Goal: Contribute content: Add original content to the website for others to see

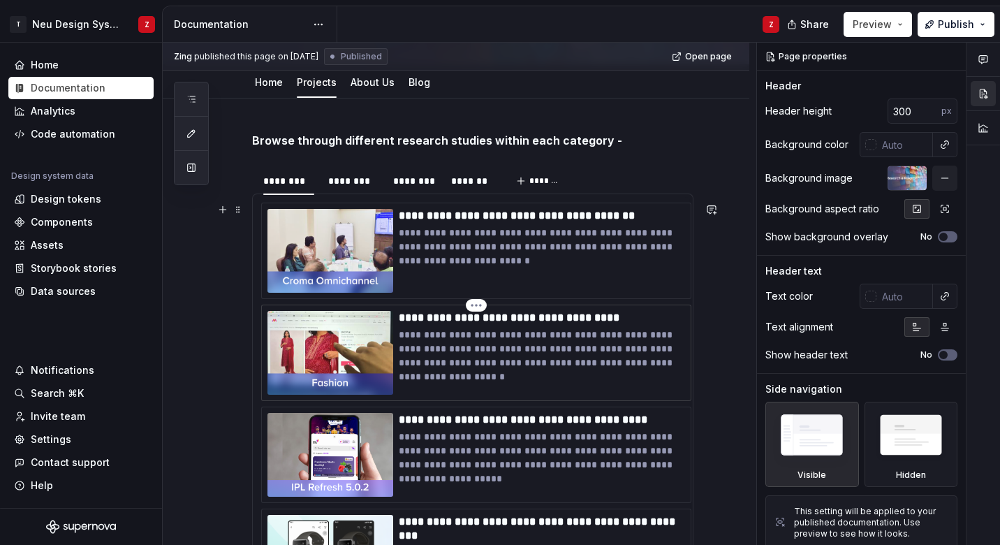
scroll to position [215, 0]
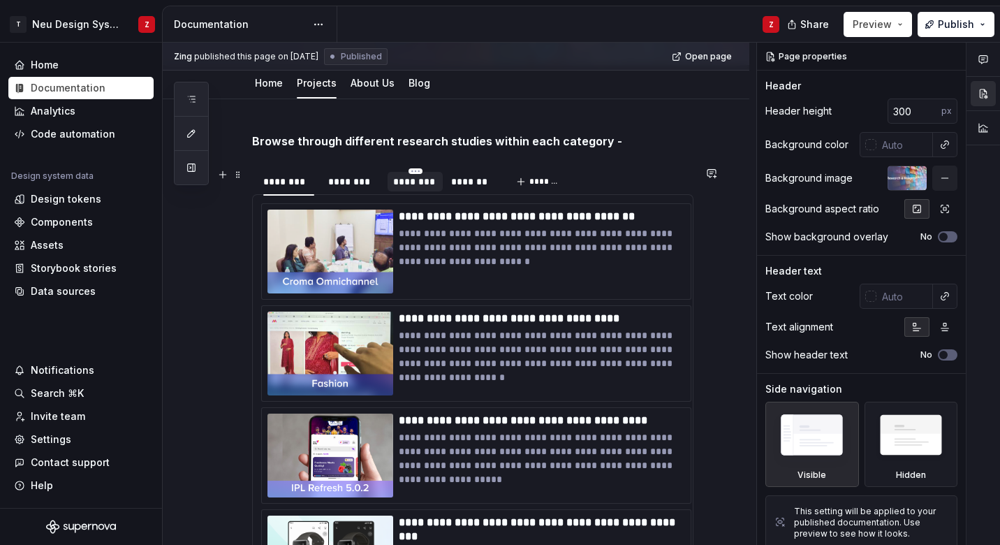
click at [412, 183] on div "********" at bounding box center [415, 182] width 44 height 14
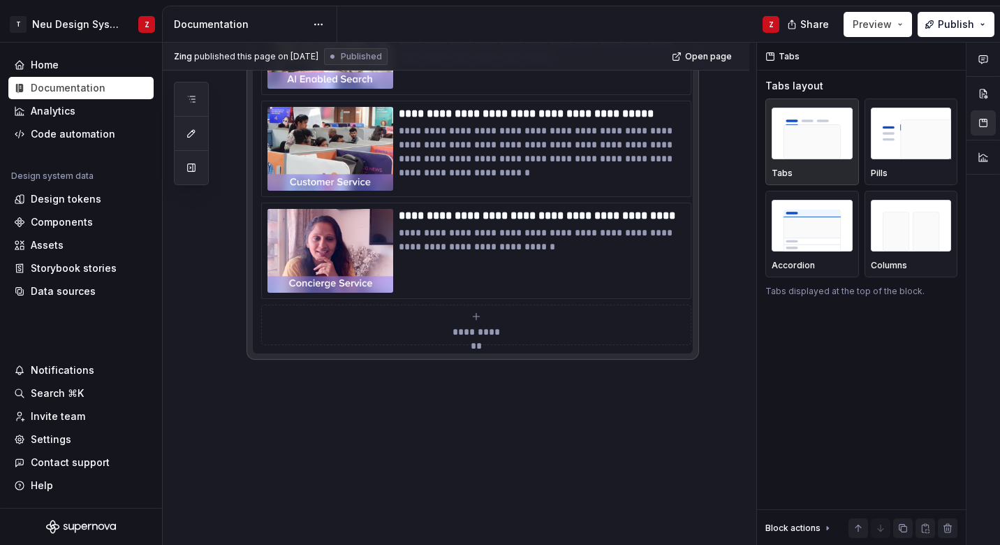
scroll to position [1048, 0]
click at [471, 320] on icon "submit" at bounding box center [476, 316] width 11 height 11
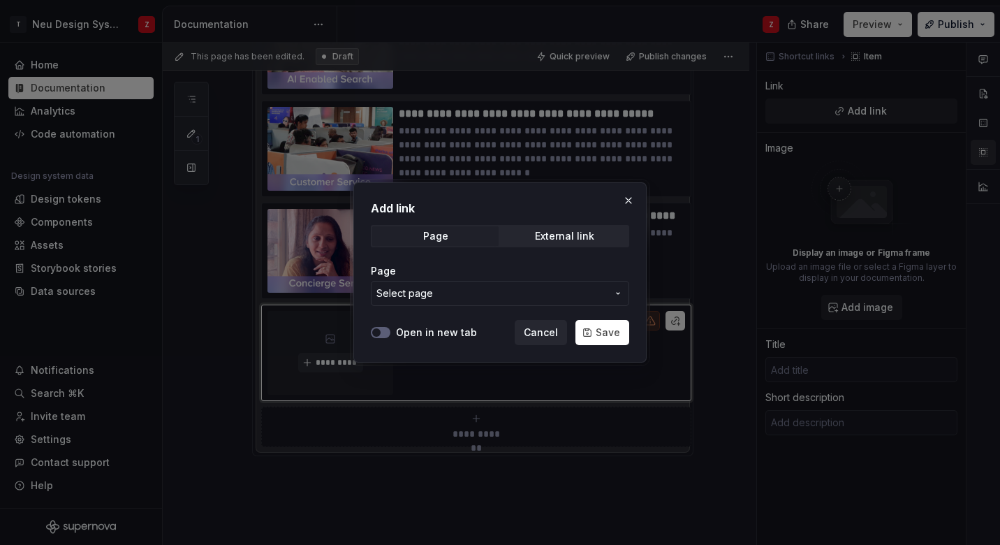
scroll to position [1020, 0]
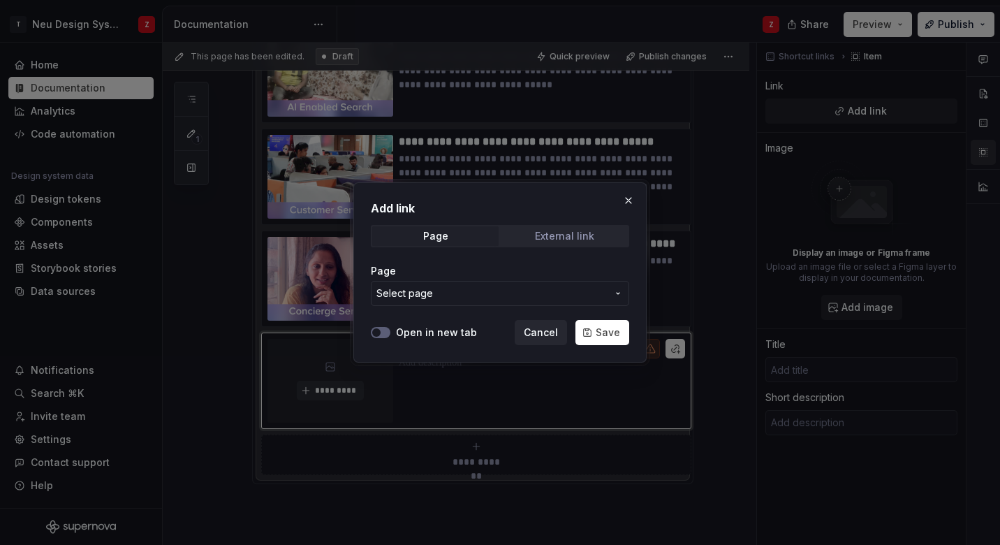
click at [547, 235] on div "External link" at bounding box center [564, 235] width 59 height 11
click at [376, 330] on span "button" at bounding box center [376, 332] width 8 height 8
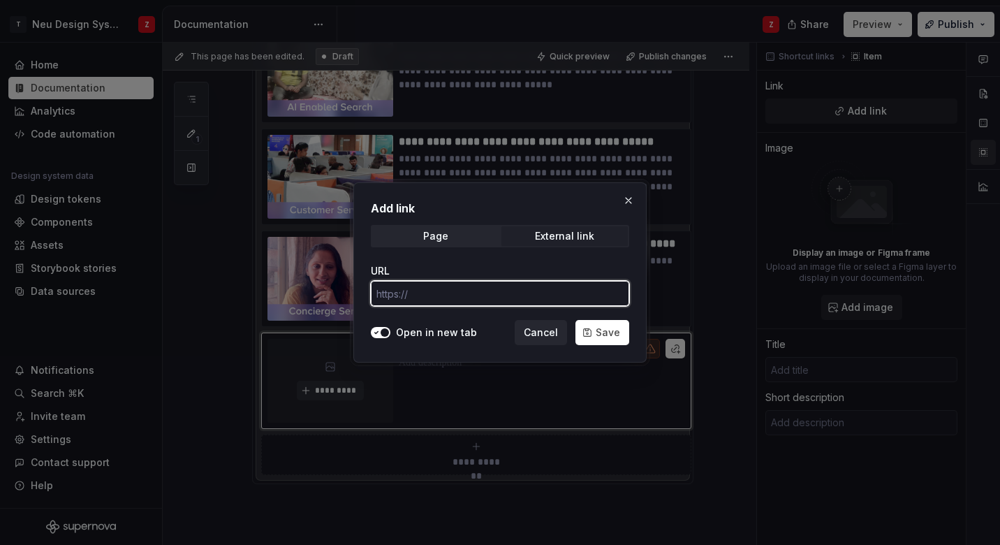
click at [461, 292] on input "URL" at bounding box center [500, 293] width 258 height 25
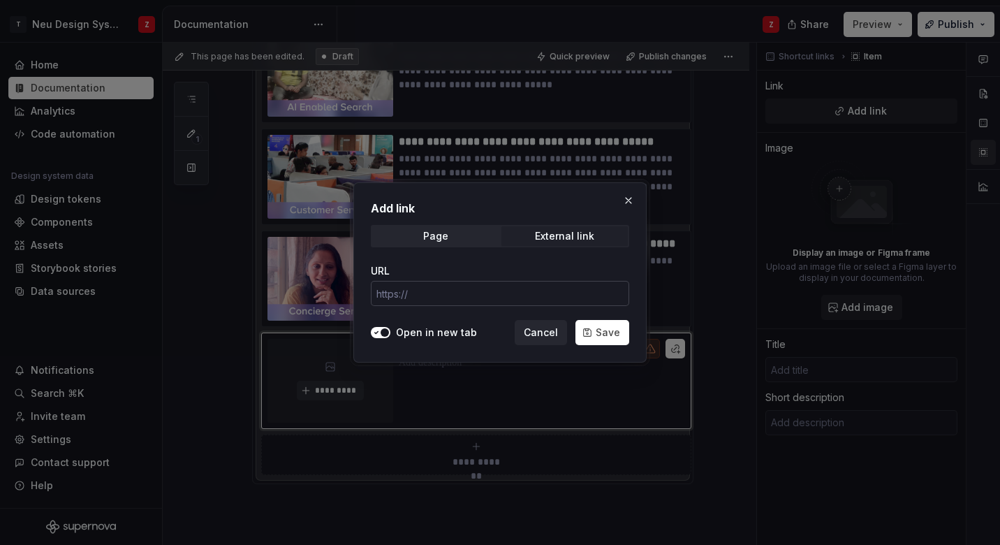
type textarea "*"
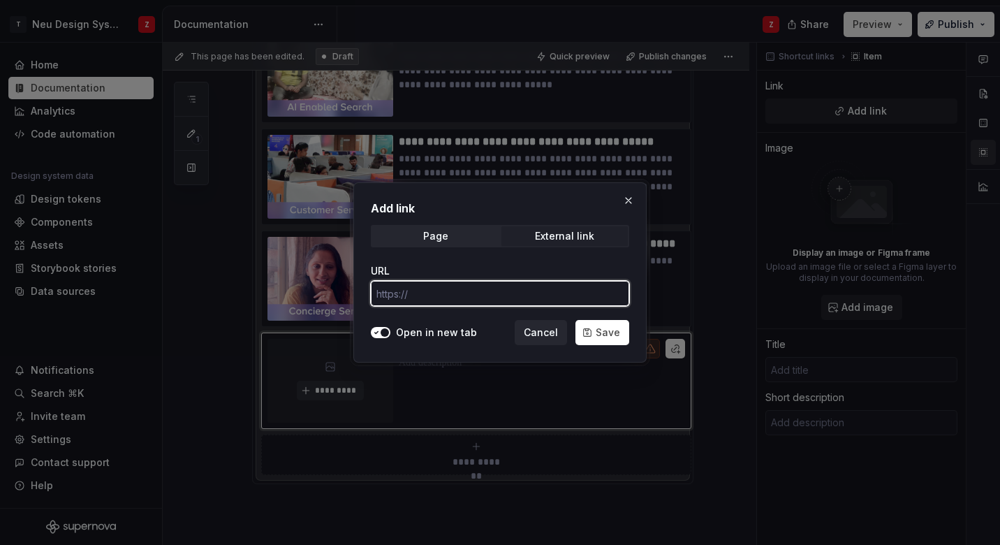
paste input "[URL][DOMAIN_NAME][DATE]"
type input "[URL][DOMAIN_NAME][DATE]"
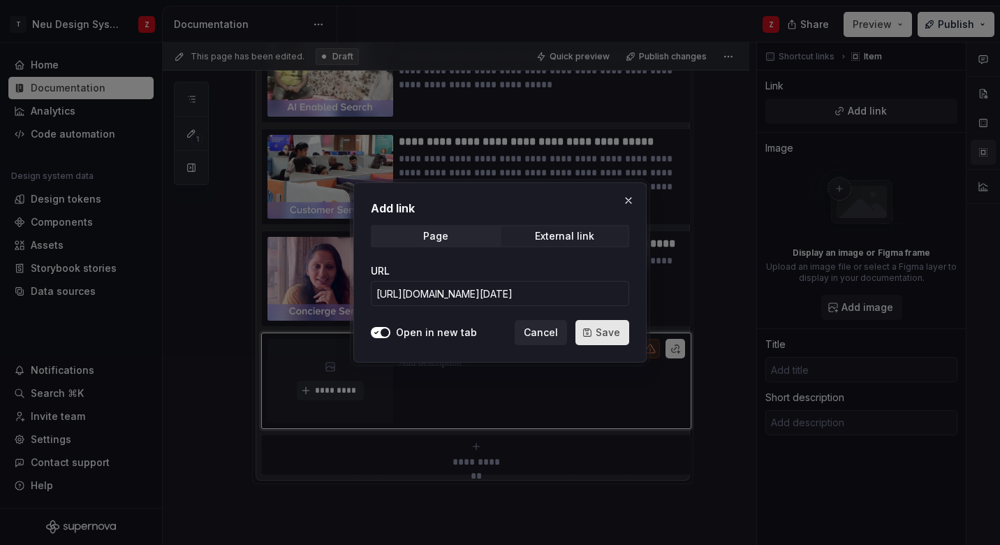
click at [607, 332] on span "Save" at bounding box center [608, 332] width 24 height 14
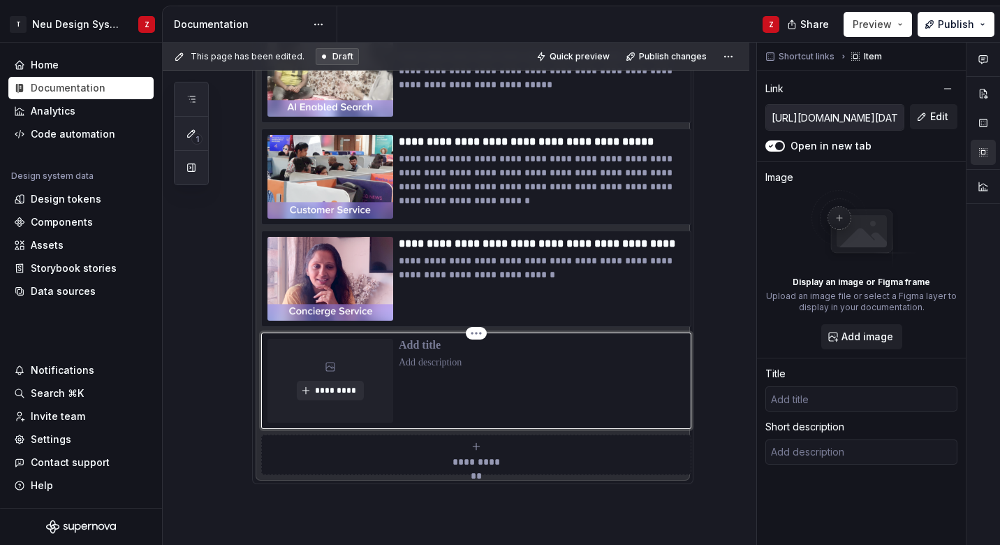
click at [428, 345] on p at bounding box center [542, 346] width 286 height 14
type textarea "*"
type input "S"
type textarea "*"
type input "Su"
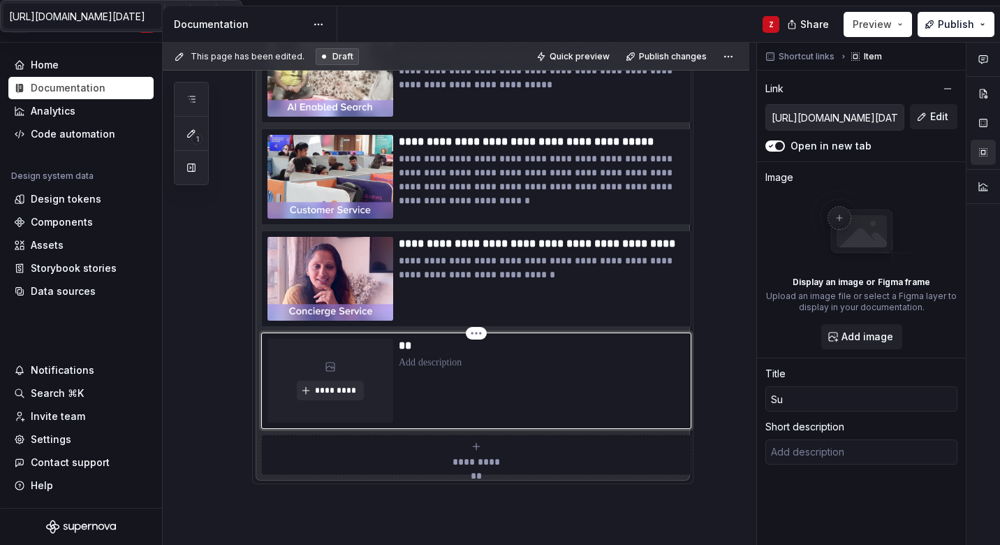
type textarea "*"
type input "Sup"
type textarea "*"
type input "Supe"
type textarea "*"
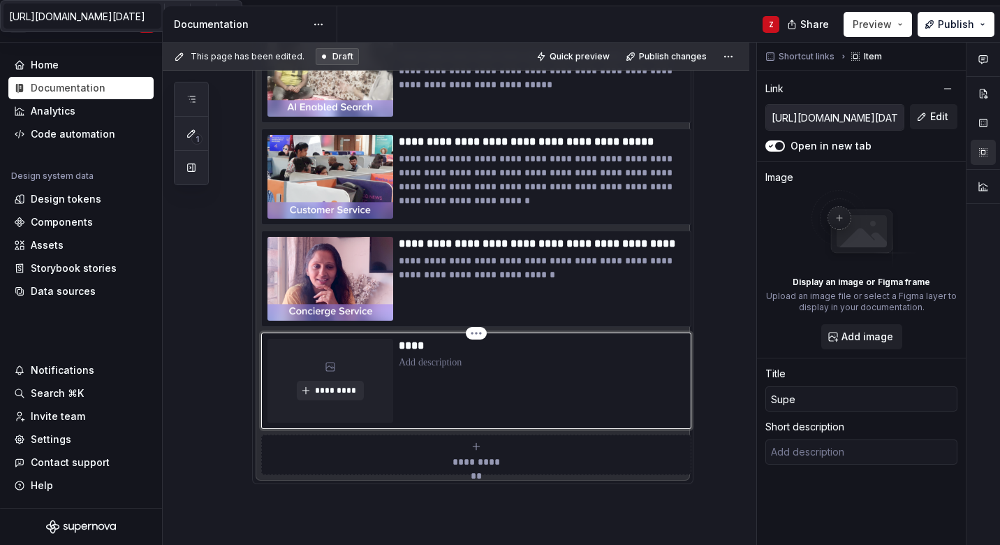
type input "Super"
type textarea "*"
type input "Superw"
type textarea "*"
type input "Superwe"
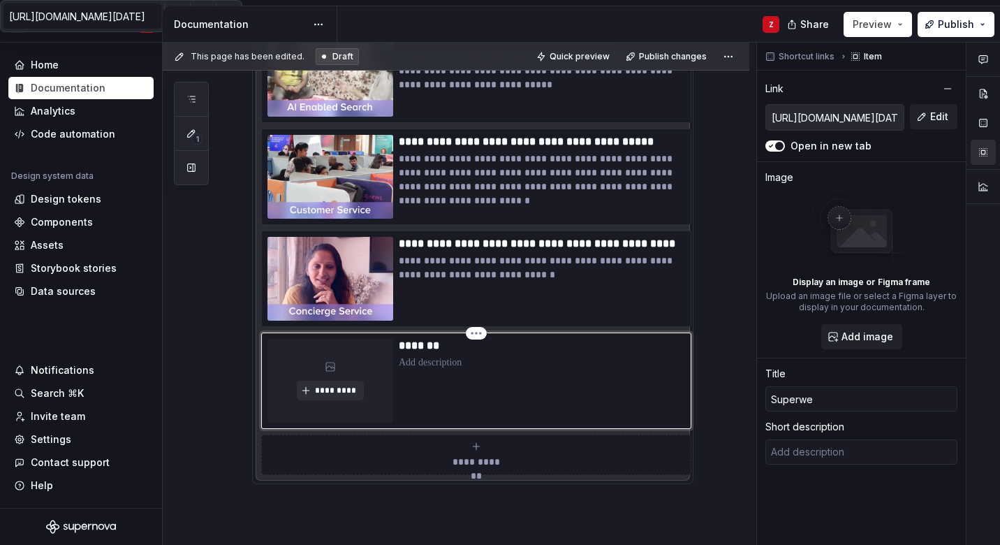
type textarea "*"
type input "Superweb"
type textarea "*"
type input "Superweb"
type textarea "*"
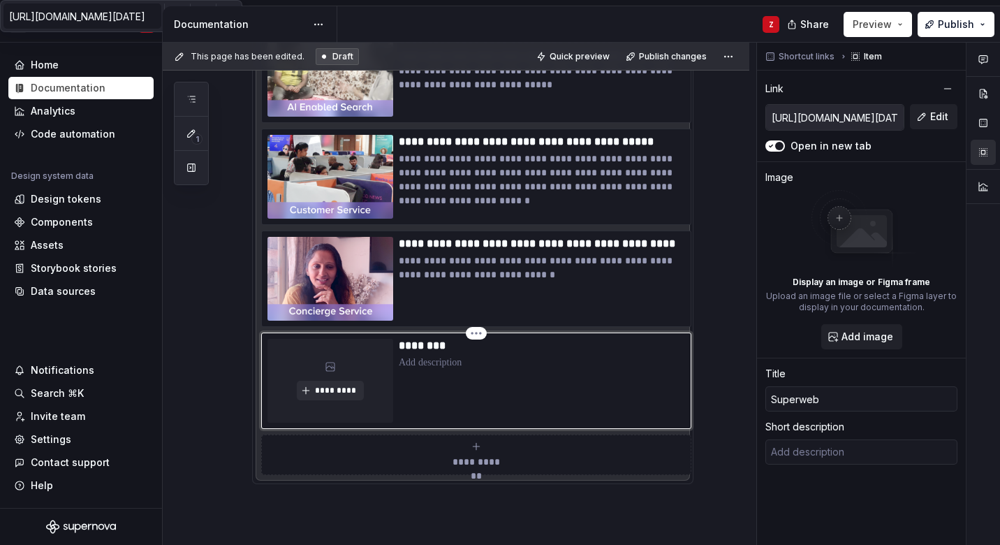
type input "Superweb C"
type textarea "*"
type input "Superweb Co"
type textarea "*"
type input "Superweb Con"
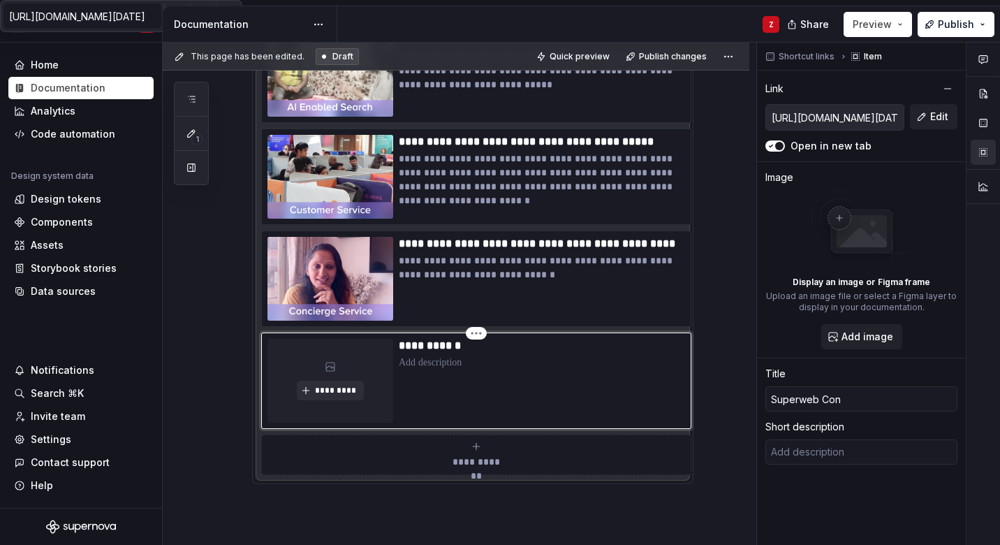
type textarea "*"
type input "Superweb Conc"
type textarea "*"
type input "Superweb Conce"
type textarea "*"
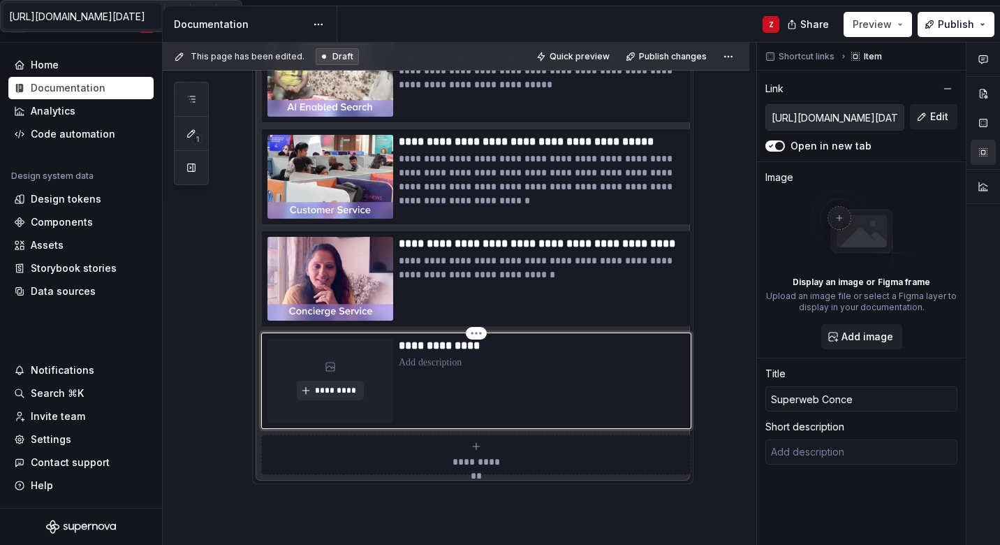
type input "Superweb Concep"
type textarea "*"
type input "Superweb Concept"
type textarea "*"
type input "Superweb Concept"
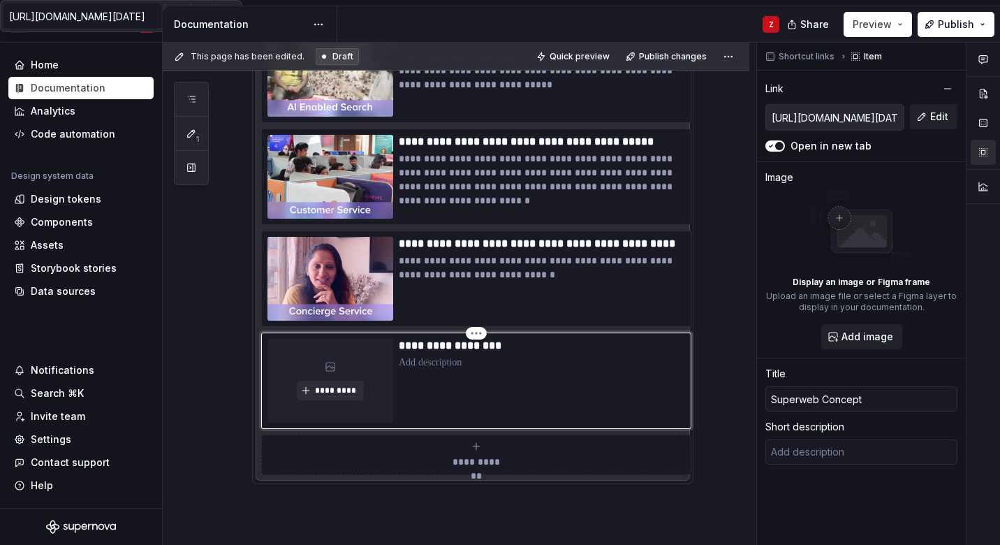
type textarea "*"
type input "Superweb Concept T"
type textarea "*"
type input "Superweb Concept Te"
type textarea "*"
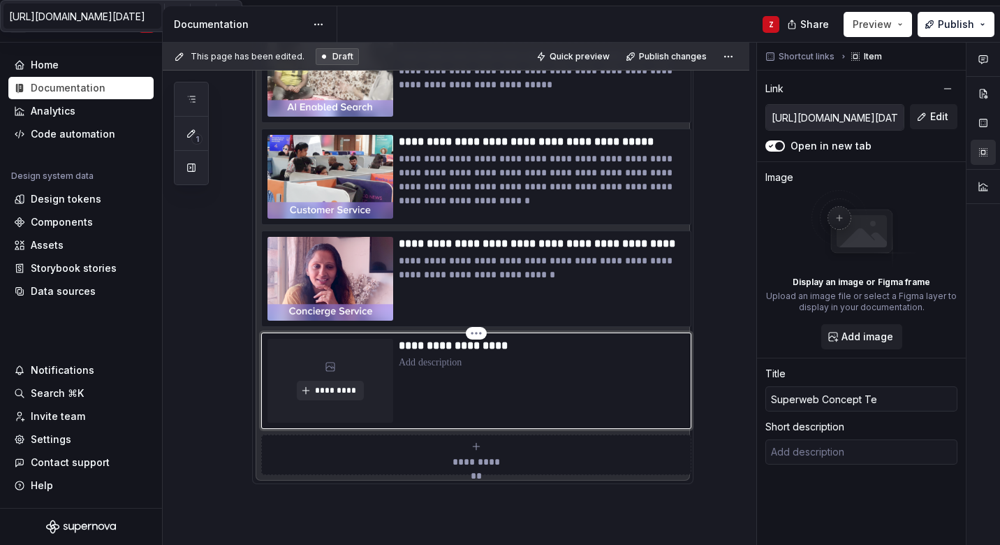
type input "Superweb Concept Tes"
type textarea "*"
type input "Superweb Concept Test"
type textarea "*"
type input "Superweb Concept Testi"
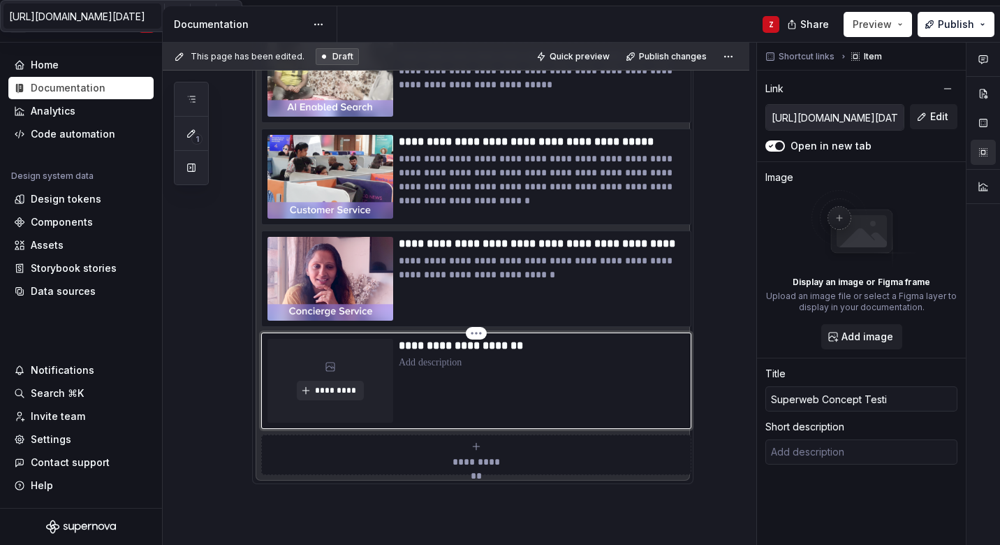
type textarea "*"
type input "Superweb Concept Testin"
type textarea "*"
type input "Superweb Concept Testing"
type textarea "*"
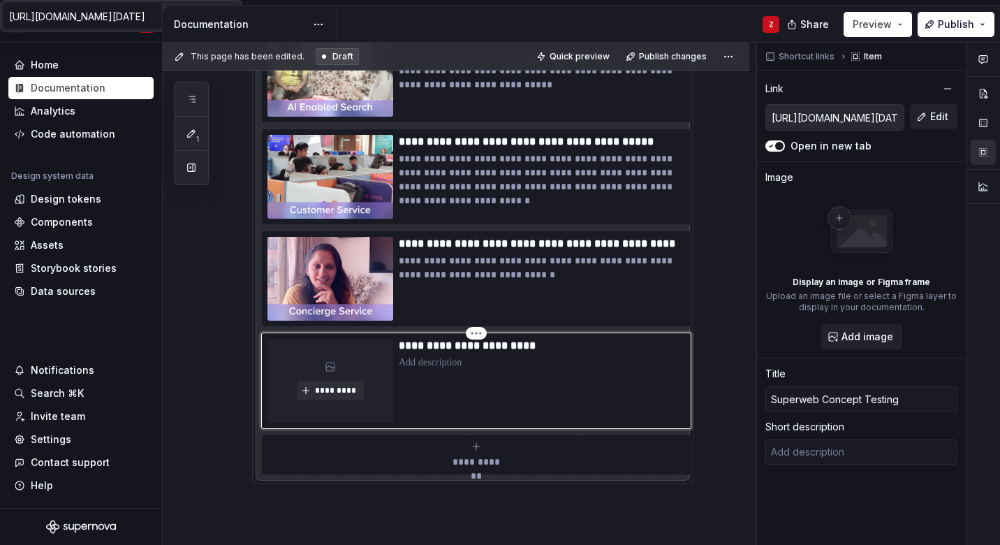
type input "Superweb Concept Testing"
type textarea "*"
type input "Superweb Concept Testing ("
type textarea "*"
type input "Superweb Concept Testing ()"
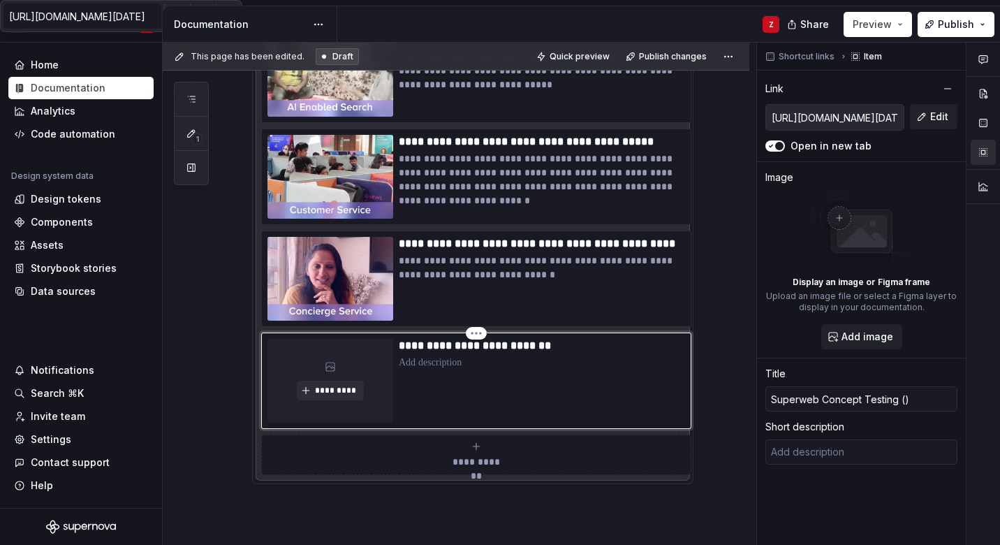
type textarea "*"
type input "Superweb Concept Testing (A)"
type textarea "*"
type input "Superweb Concept Testing (Ar)"
type textarea "*"
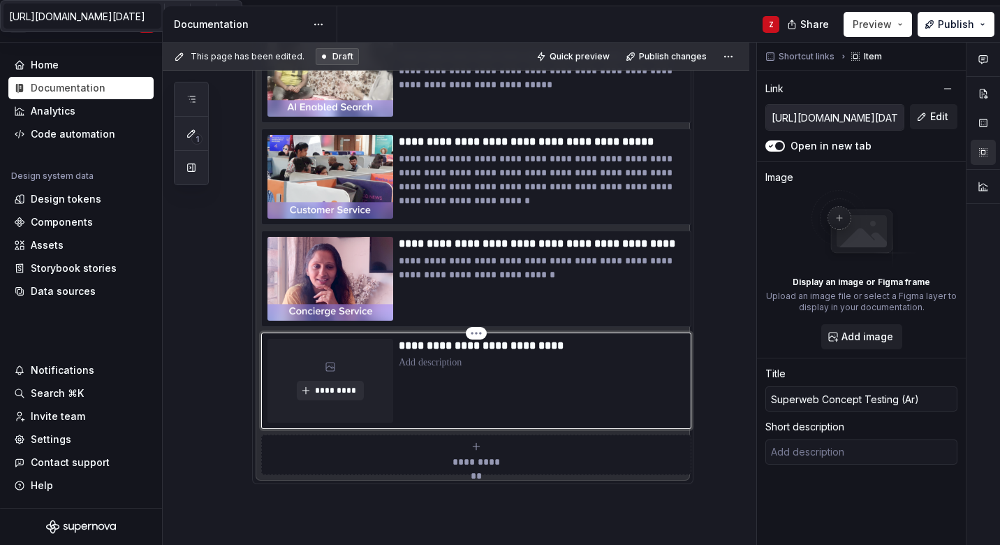
type input "Superweb Concept Testing (A)"
type textarea "*"
type input "Superweb Concept Testing (Ap)"
type textarea "*"
type input "Superweb Concept Testing (Apr)"
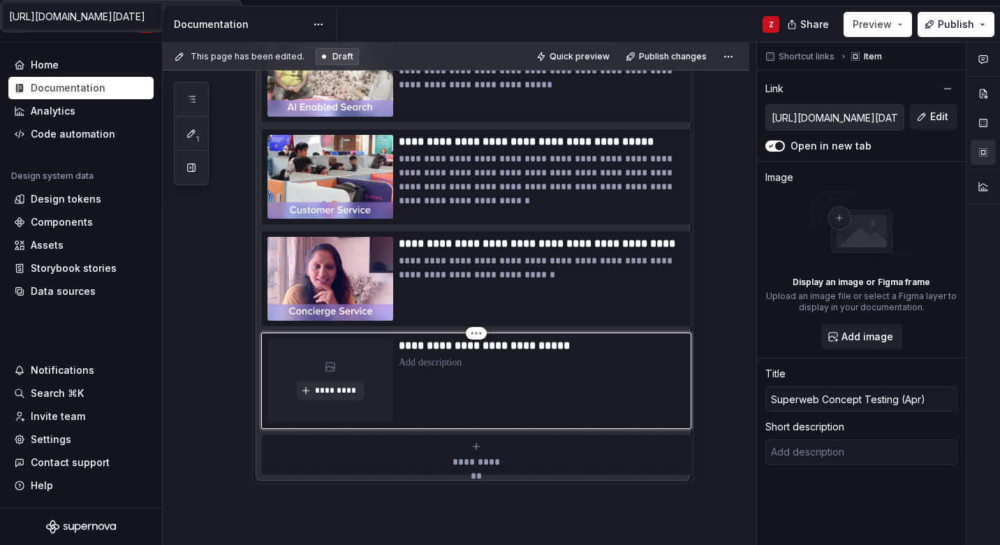
type textarea "*"
type input "Superweb Concept Testing (Apri)"
type textarea "*"
type input "Superweb Concept Testing (April)"
type textarea "*"
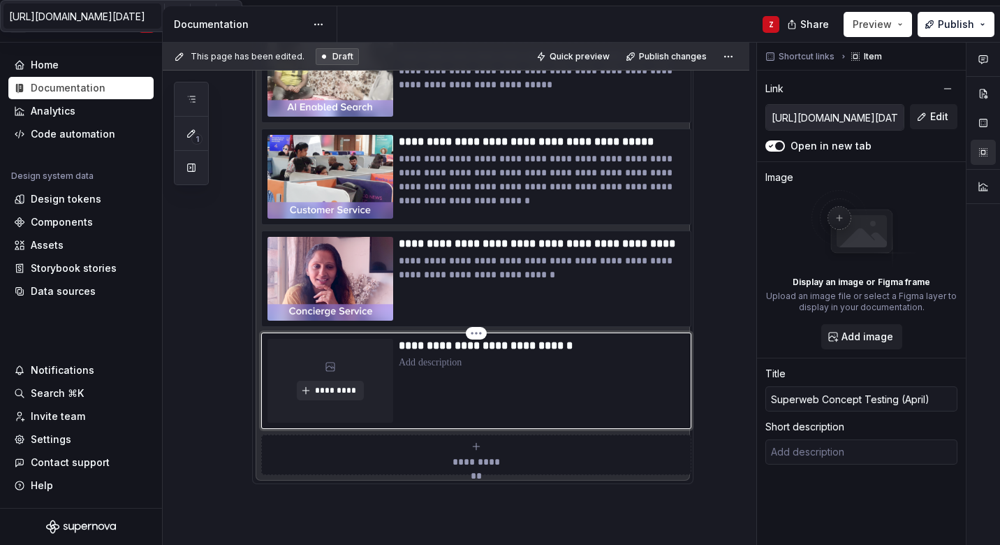
type input "Superweb Concept Testing (April )"
type textarea "*"
type input "Superweb Concept Testing ([DATE])"
type textarea "*"
type input "Superweb Concept Testing ([DATE])"
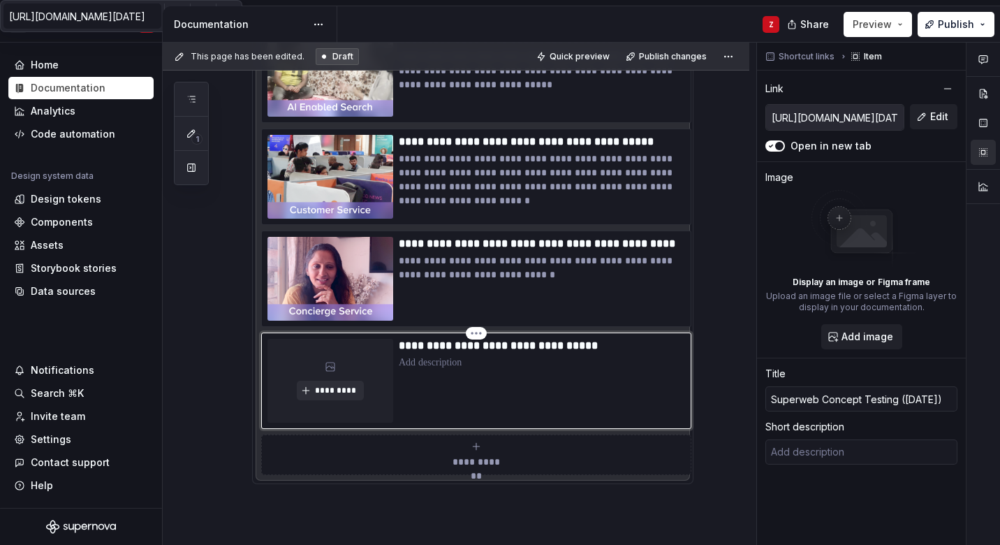
type textarea "*"
type input "Superweb Concept Testing (April 202)"
type textarea "*"
type input "Superweb Concept Testing ([DATE])"
click at [564, 375] on div "**********" at bounding box center [542, 381] width 286 height 84
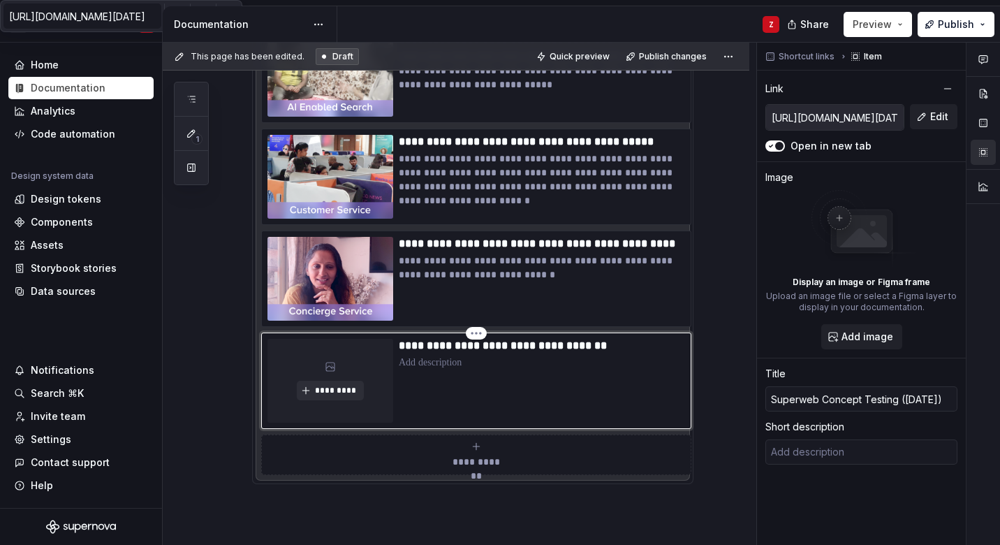
click at [431, 368] on p at bounding box center [542, 362] width 286 height 14
type textarea "*"
type textarea "Early Web 2.0 concepts tested with Tata Neu employees across 3 locations to cap…"
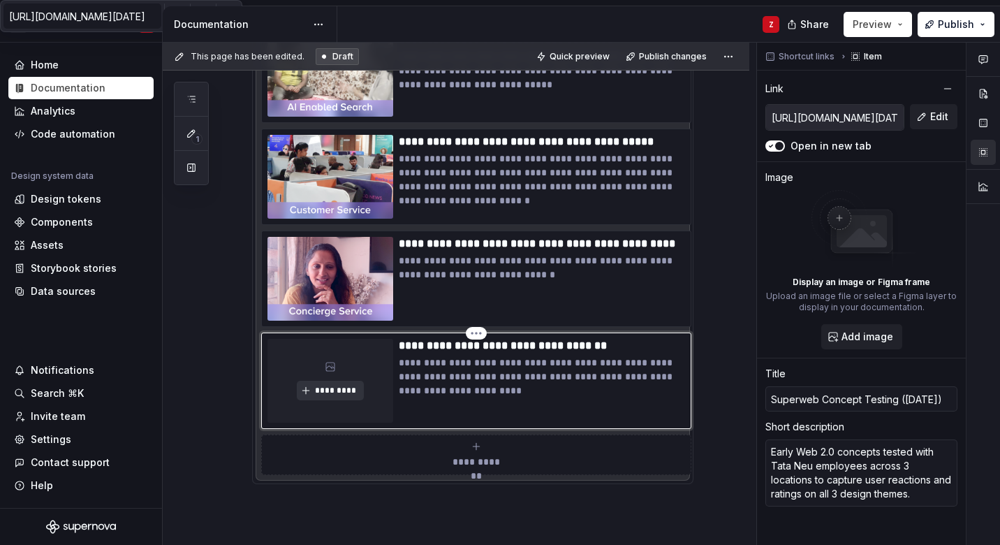
click at [350, 385] on span "*********" at bounding box center [335, 390] width 43 height 11
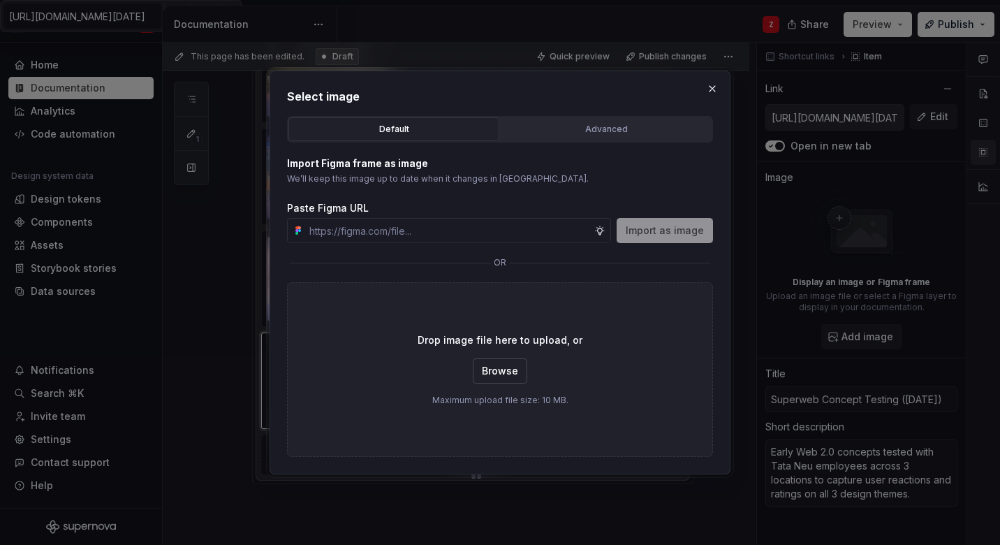
click at [506, 369] on span "Browse" at bounding box center [500, 371] width 36 height 14
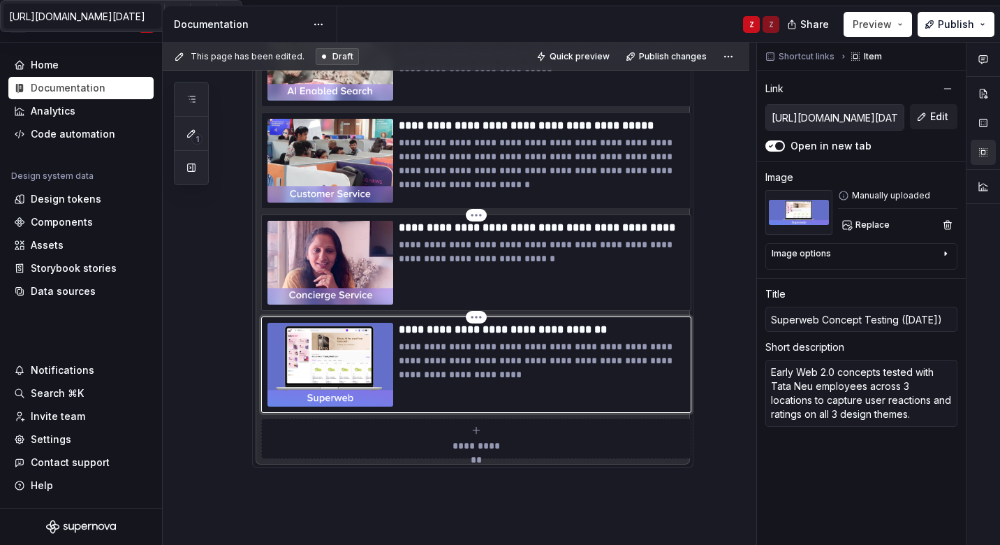
scroll to position [1041, 0]
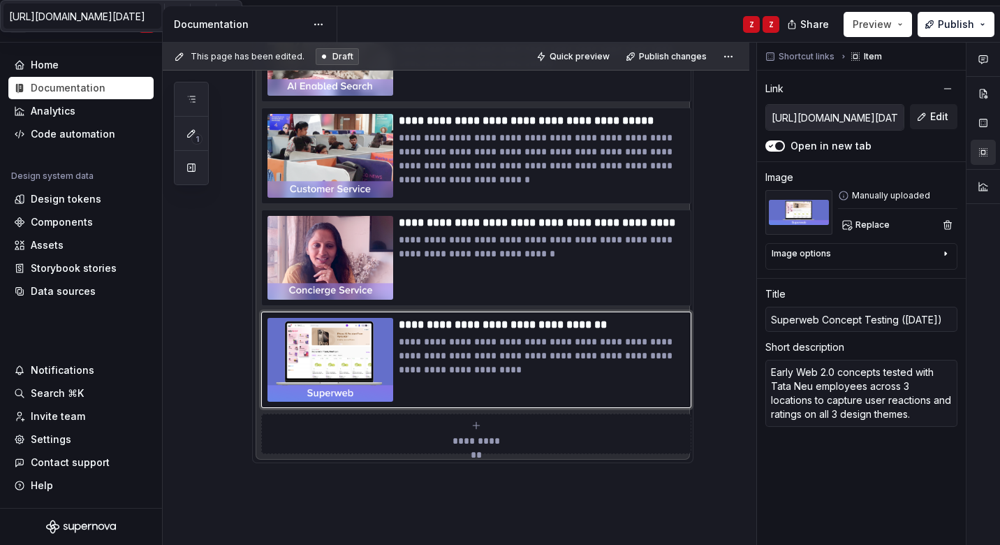
click at [475, 426] on icon "submit" at bounding box center [476, 425] width 11 height 11
type textarea "*"
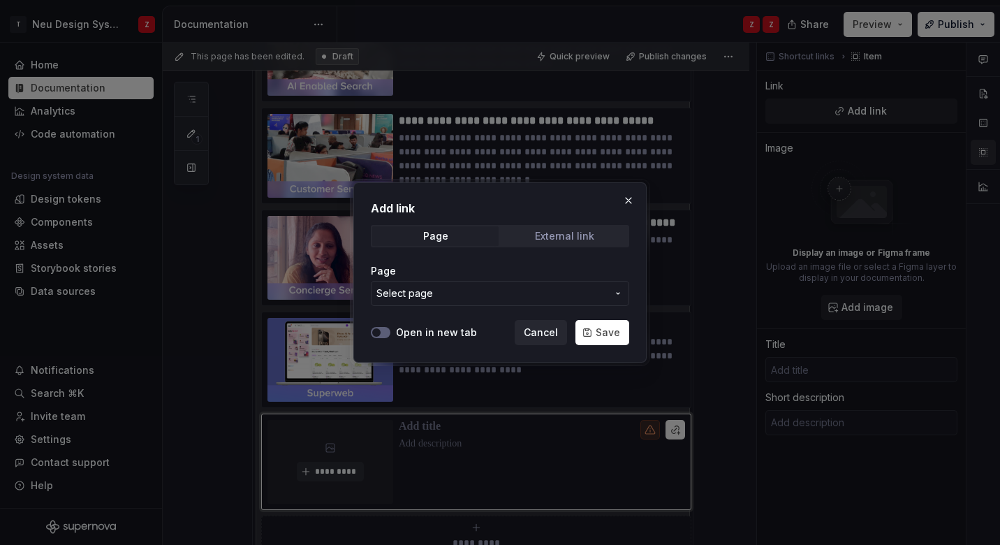
click at [543, 238] on div "External link" at bounding box center [564, 235] width 59 height 11
click at [375, 334] on span "button" at bounding box center [376, 332] width 8 height 8
click at [442, 286] on input "URL" at bounding box center [500, 293] width 258 height 25
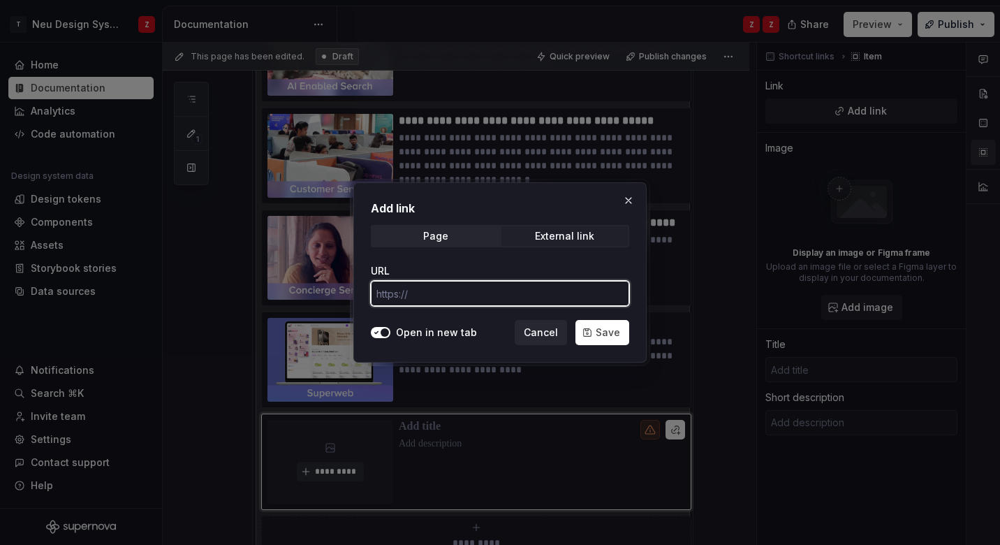
paste input "[URL][DOMAIN_NAME][DATE]"
type input "[URL][DOMAIN_NAME][DATE]"
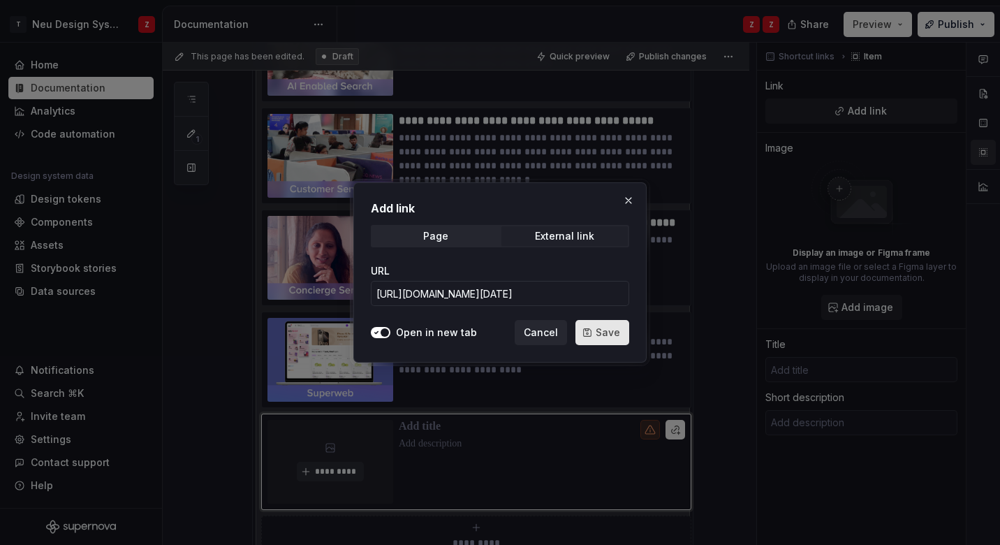
click at [601, 325] on button "Save" at bounding box center [602, 332] width 54 height 25
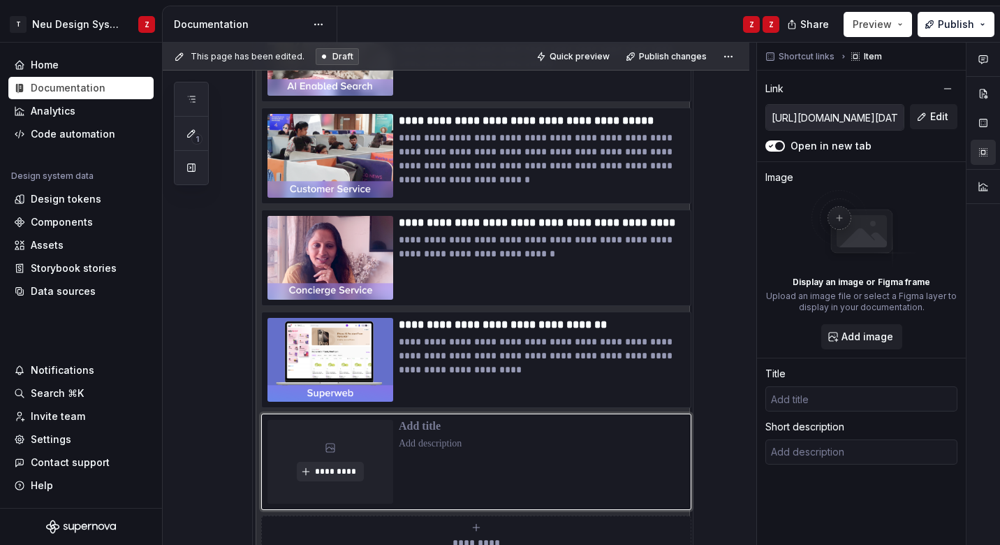
scroll to position [1055, 0]
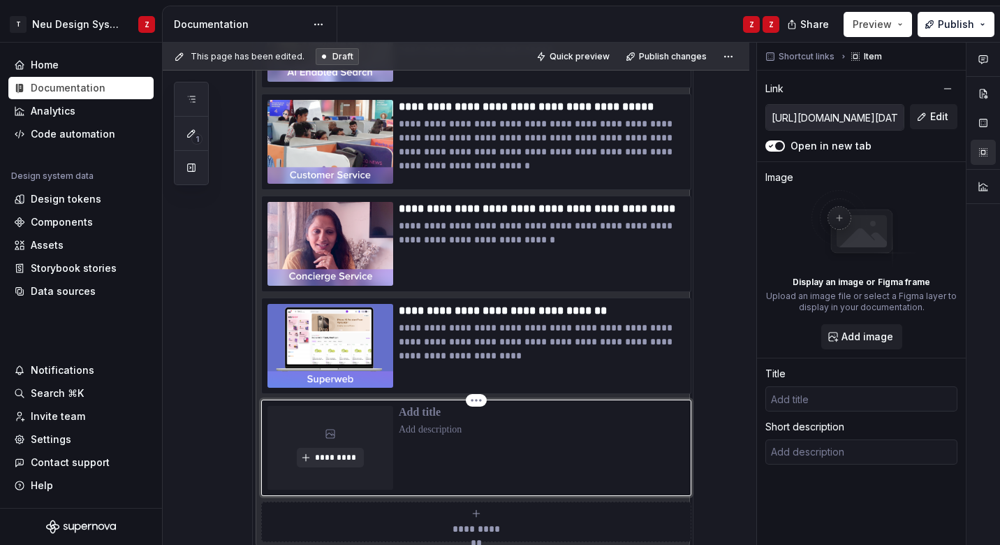
click at [435, 413] on p at bounding box center [542, 413] width 286 height 14
type textarea "*"
type input "S"
type textarea "*"
type input "Su"
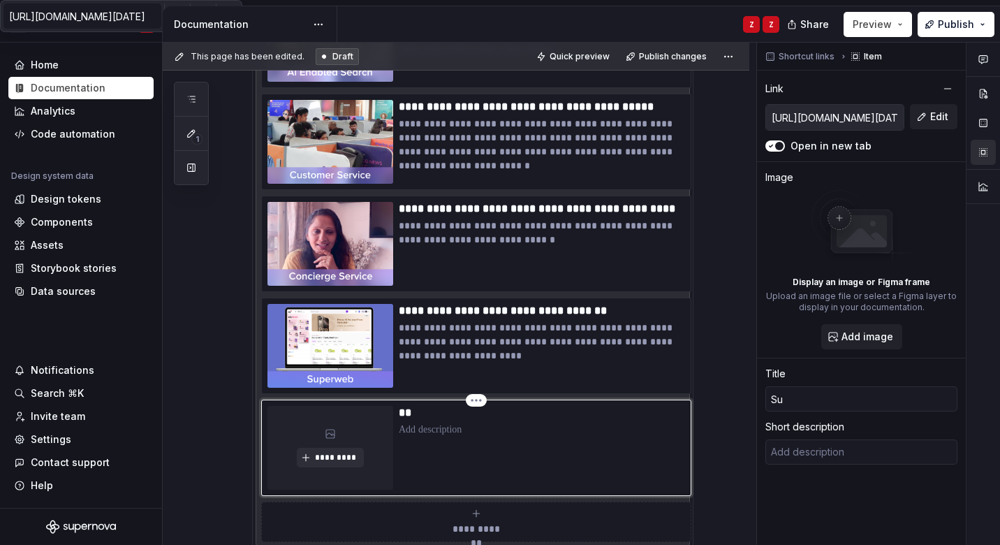
type textarea "*"
type input "Sup"
type textarea "*"
type input "Supe"
type textarea "*"
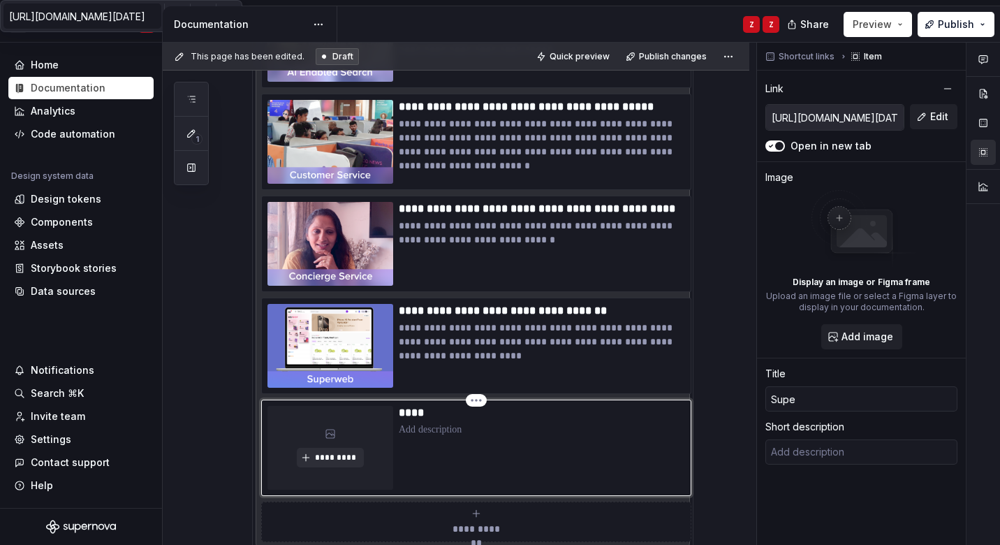
type input "Super"
type textarea "*"
type input "Superw"
type textarea "*"
type input "Superwe"
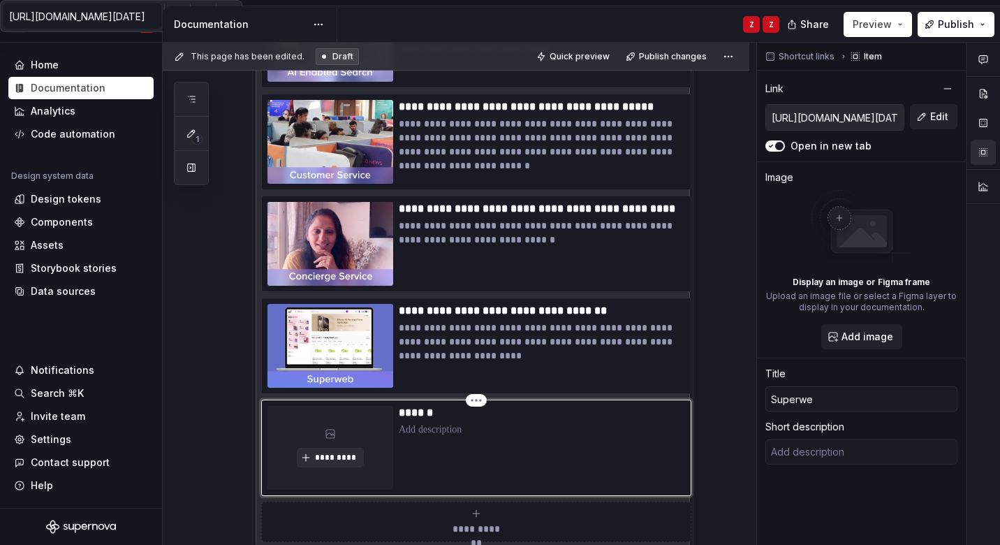
type textarea "*"
type input "Superweb"
type textarea "*"
type input "Superweb"
type textarea "*"
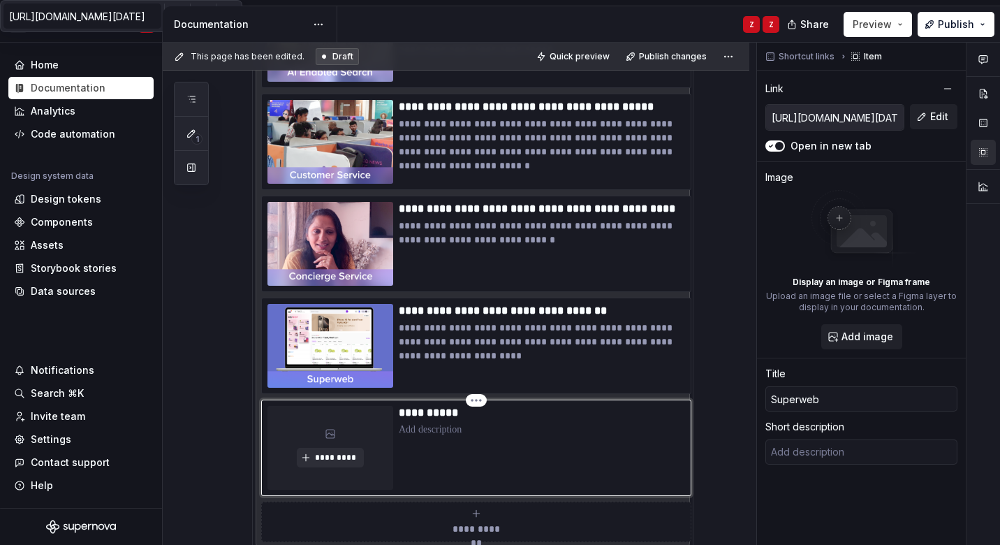
type input "Superweb U"
type textarea "*"
type input "Superweb Us"
type textarea "*"
type input "Superweb Usa"
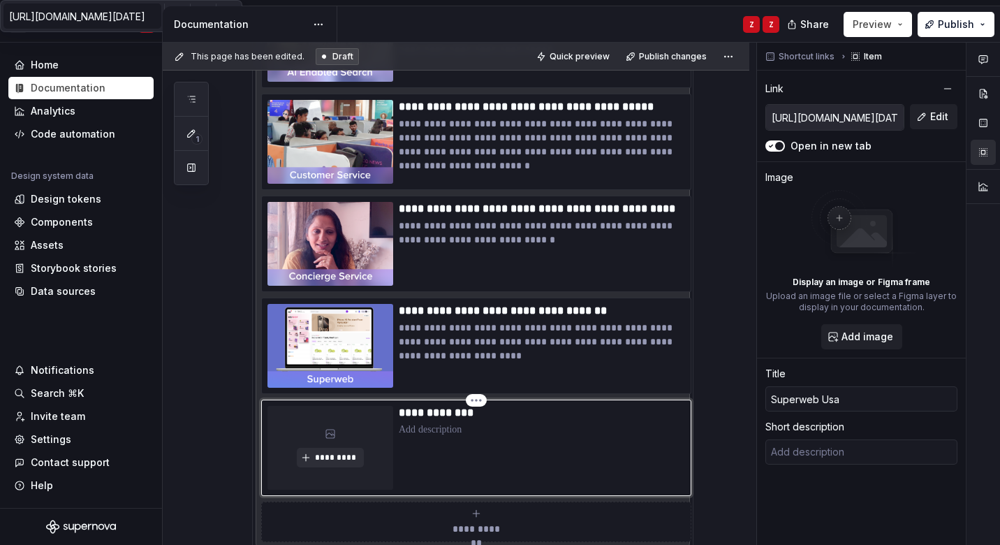
type textarea "*"
type input "Superweb Usab"
type textarea "*"
type input "Superweb Usabi"
type textarea "*"
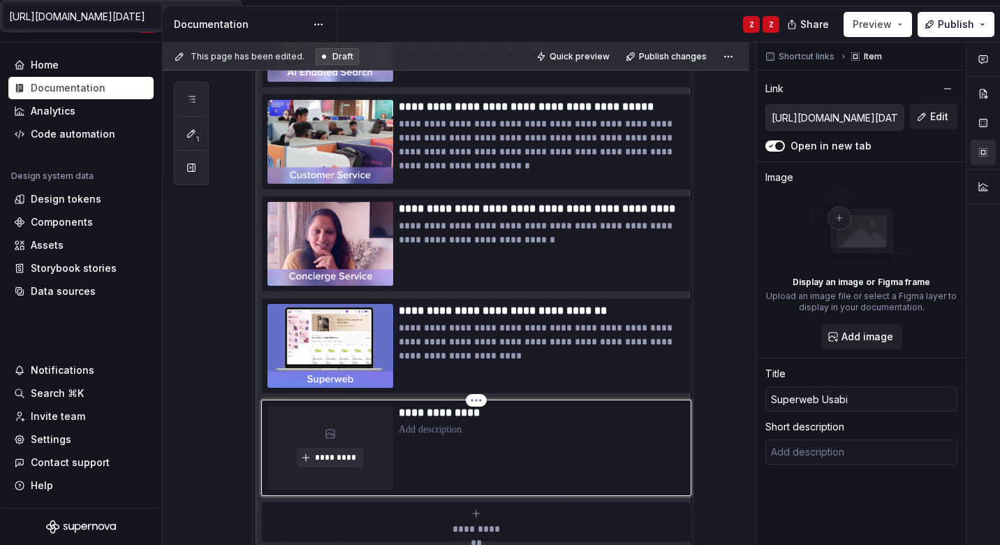
type input "Superweb Usabil"
type textarea "*"
type input "Superweb Usabili"
type textarea "*"
type input "Superweb Usabilit"
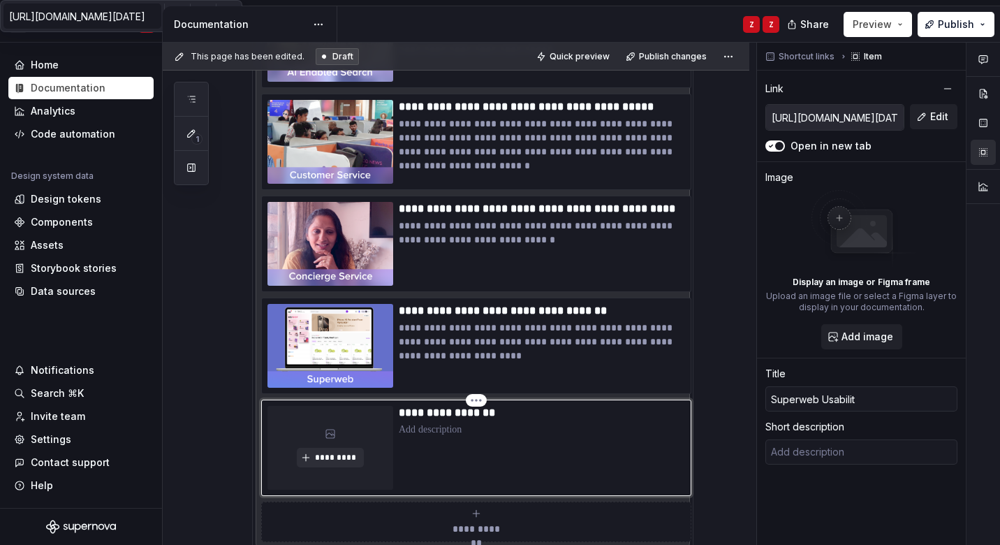
type textarea "*"
type input "Superweb Usability"
type textarea "*"
type input "Superweb Usability"
type textarea "*"
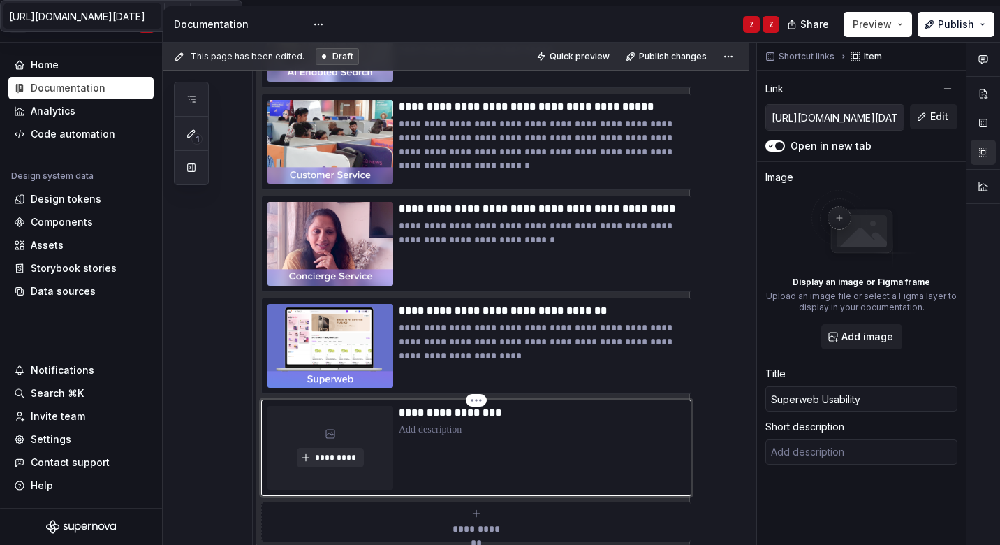
type input "Superweb Usability T"
type textarea "*"
type input "Superweb Usability Te"
type textarea "*"
type input "Superweb Usability Tes"
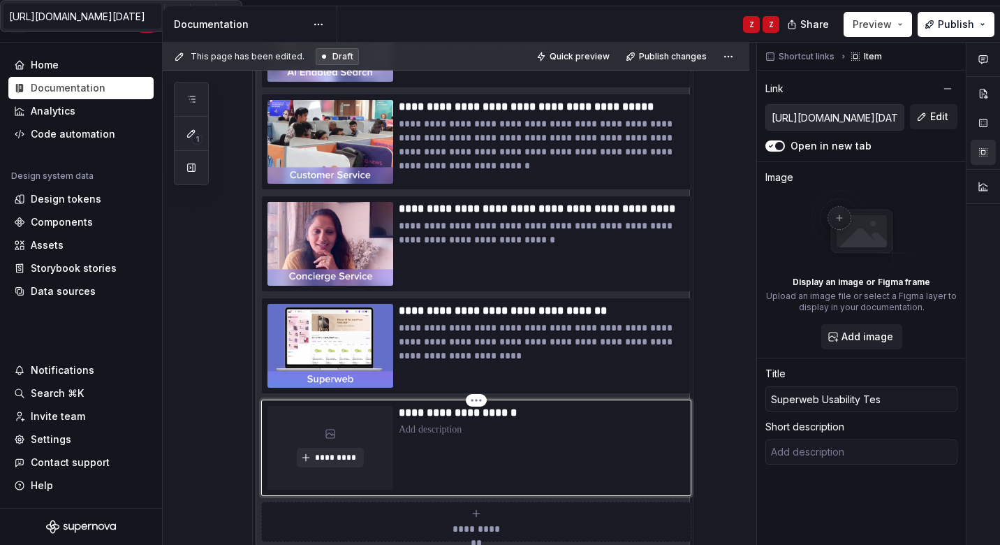
type textarea "*"
type input "Superweb Usability Test"
type textarea "*"
type input "Superweb Usability Testi"
type textarea "*"
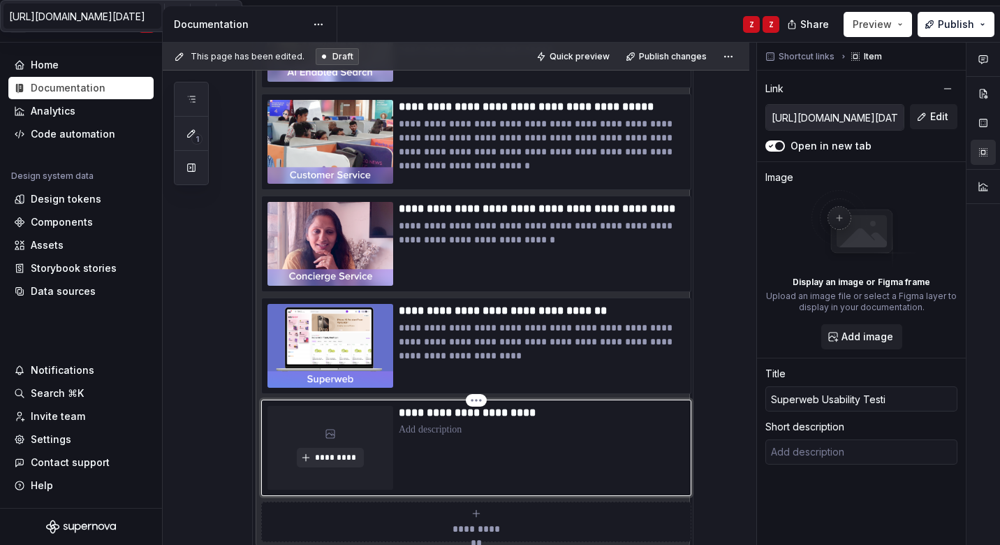
type input "Superweb Usability Testin"
type textarea "*"
type input "Superweb Usability Testing"
type textarea "*"
type input "Superweb Usability Testing"
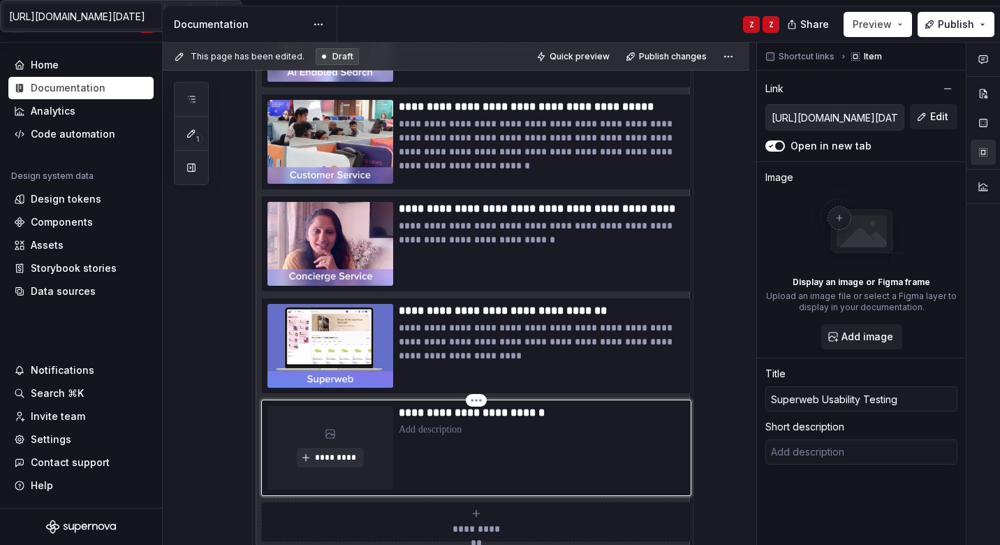
type textarea "*"
type input "Superweb Usability Testing ("
type textarea "*"
type input "Superweb Usability Testing ()"
type textarea "*"
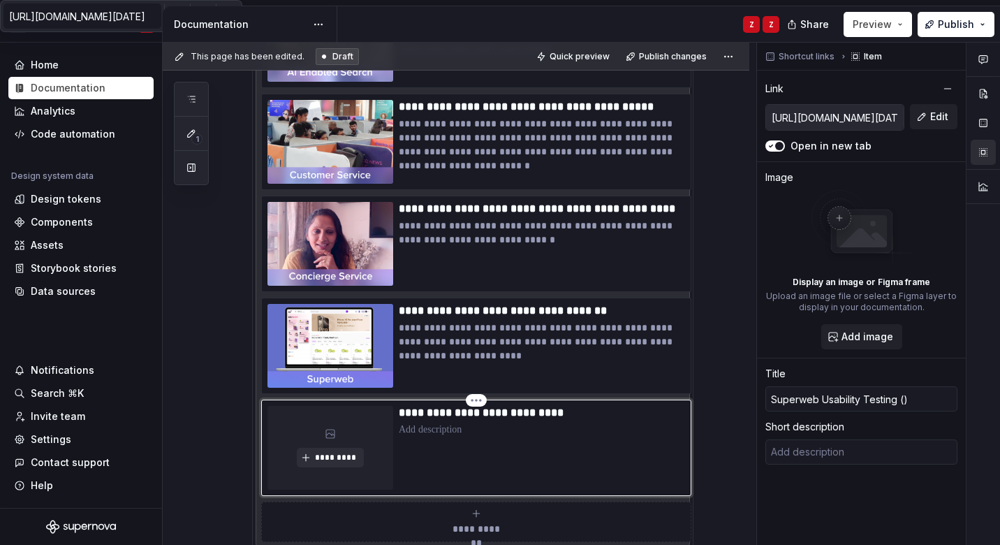
type input "Superweb Usability Testing (2)"
type textarea "*"
type input "Superweb Usability Testing (20)"
type textarea "*"
type input "Superweb Usability Testing (202)"
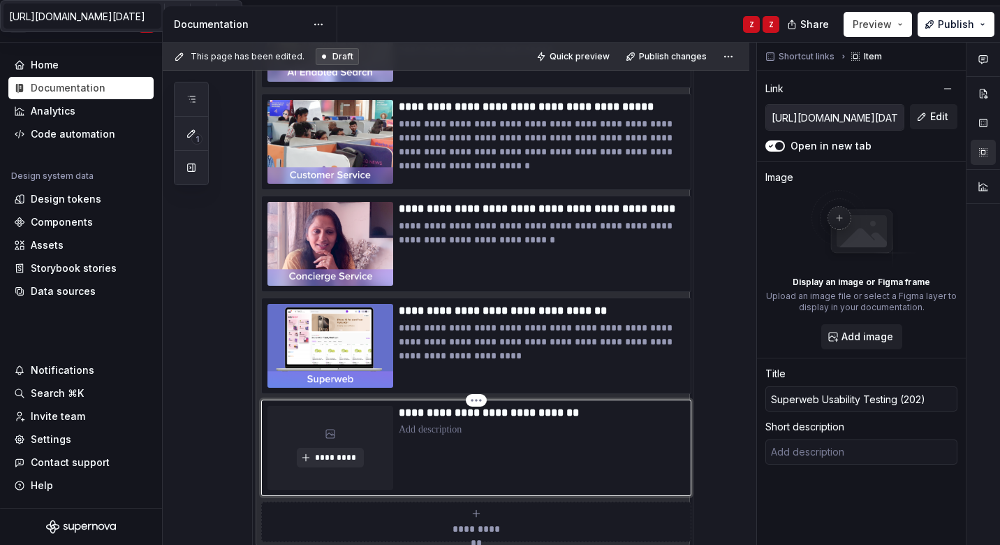
type textarea "*"
type input "Superweb Usability Testing (2025)"
type textarea "*"
type input "Superweb Usability Testing ( 2025)"
type textarea "*"
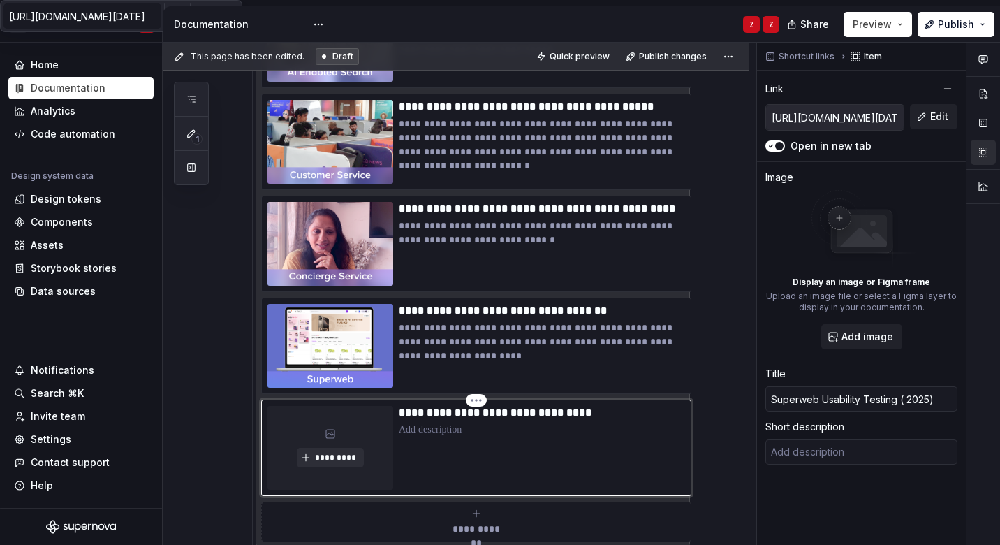
type input "Superweb Usability Testing ( J2025)"
type textarea "*"
type input "Superweb Usability Testing ( Ju2025)"
type textarea "*"
type input "Superweb Usability Testing ( [DATE])"
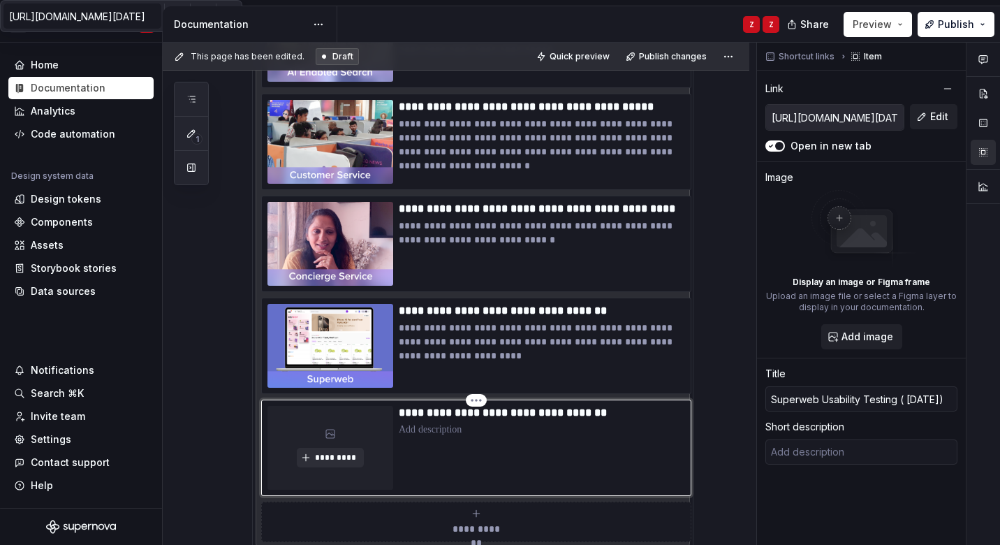
type textarea "*"
type input "Superweb Usability Testing ( [DATE])"
type textarea "*"
type input "Superweb Usability Testing ( [DATE])"
click at [560, 413] on p "**********" at bounding box center [542, 413] width 286 height 14
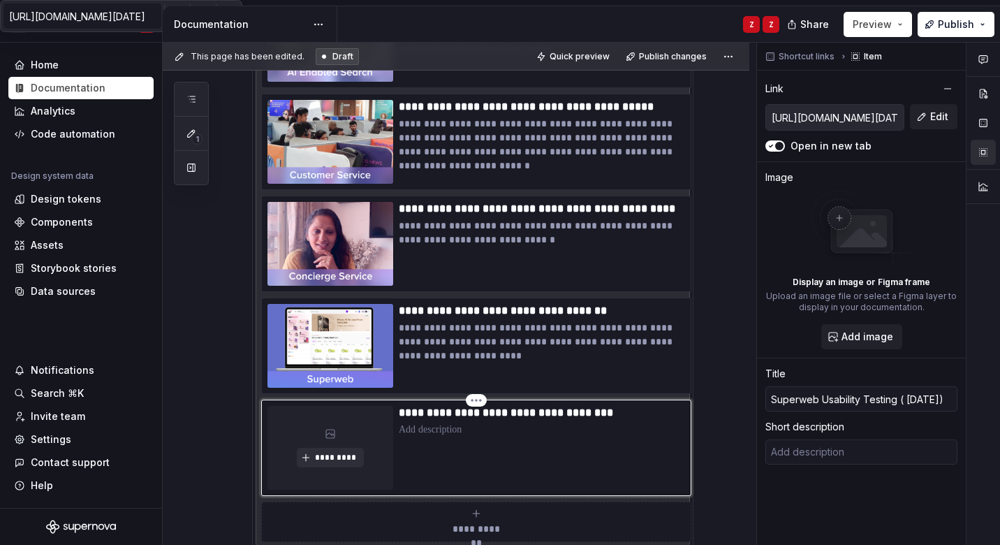
type textarea "*"
type input "Superweb Usability Testing ([DATE])"
click at [587, 449] on div "**********" at bounding box center [542, 448] width 286 height 84
click at [507, 444] on div "**********" at bounding box center [542, 448] width 286 height 84
click at [438, 429] on p at bounding box center [542, 429] width 286 height 14
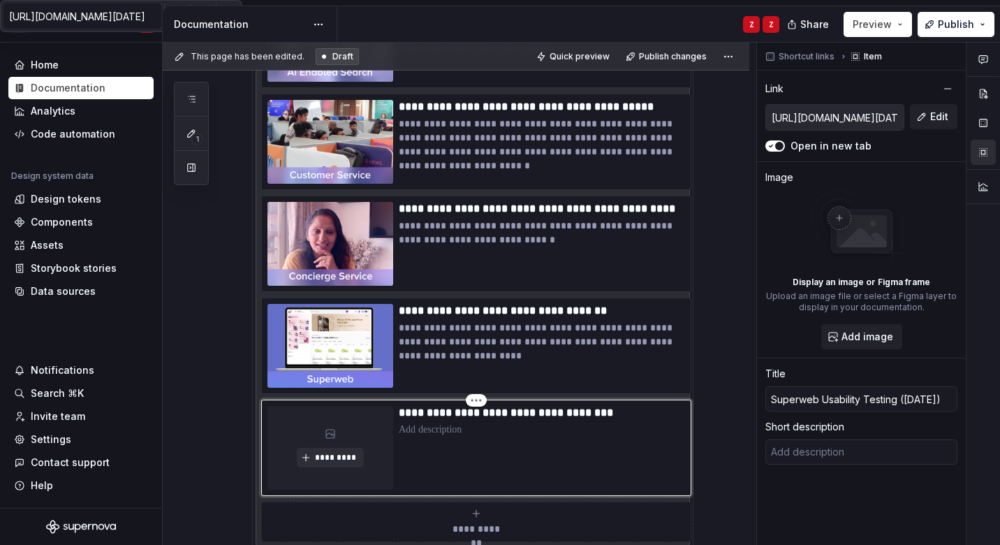
type textarea "*"
type textarea "Task-based usability study with users and non-users of Tata Neu to evaluate nav…"
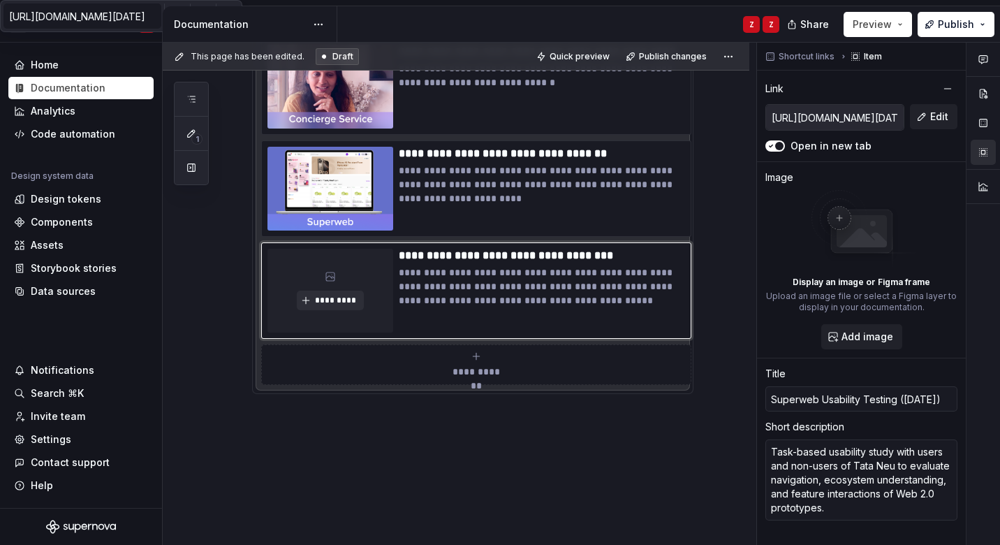
scroll to position [1213, 0]
click at [327, 298] on span "*********" at bounding box center [335, 299] width 43 height 11
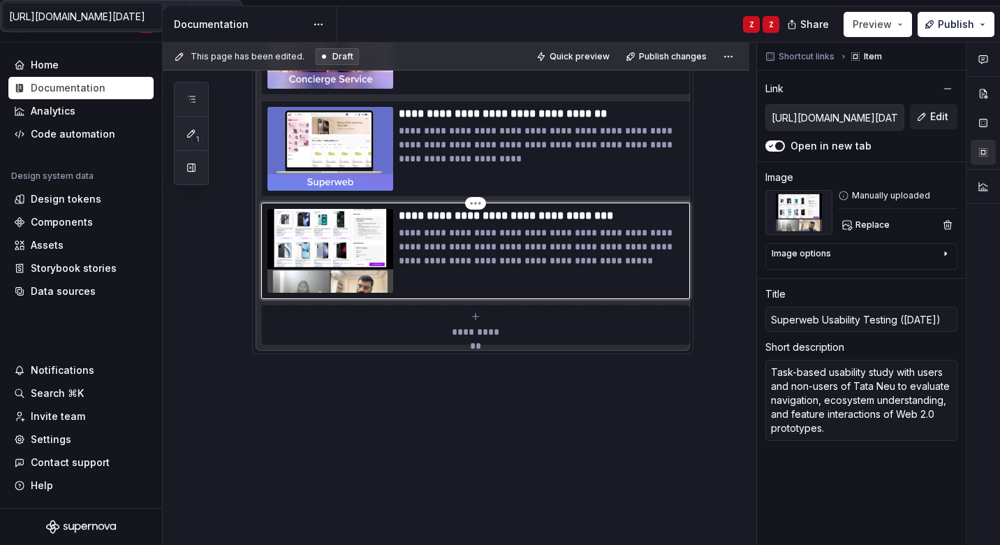
scroll to position [1055, 0]
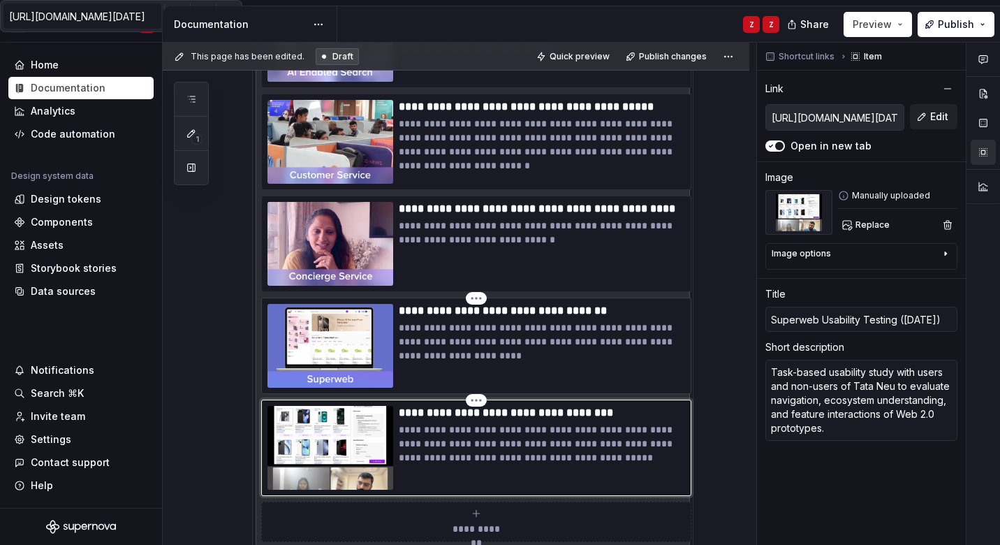
click at [525, 341] on p "**********" at bounding box center [542, 341] width 286 height 42
type textarea "*"
type input "[URL][DOMAIN_NAME][DATE]"
type input "Superweb Concept Testing ([DATE])"
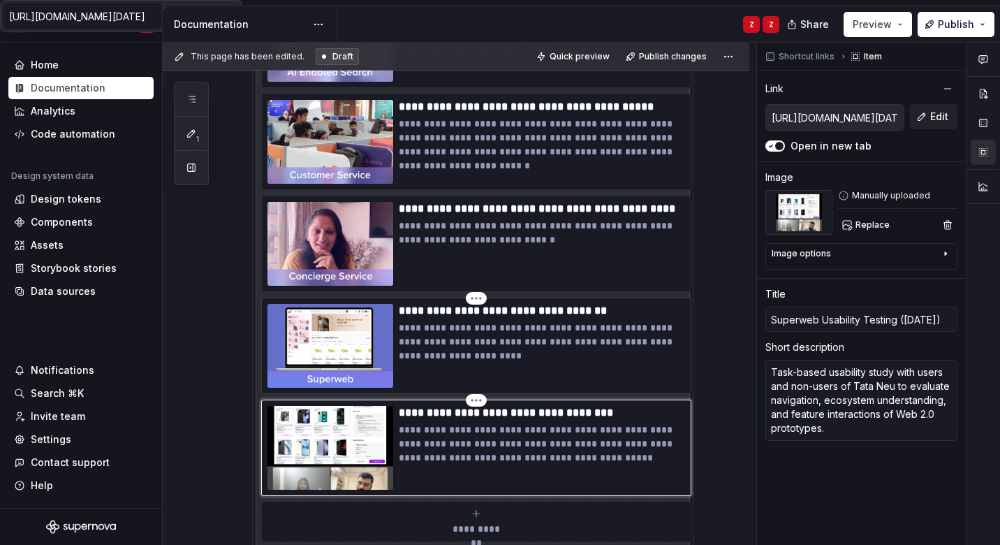
type textarea "Early Web 2.0 concepts tested with Tata Neu employees across 3 locations to cap…"
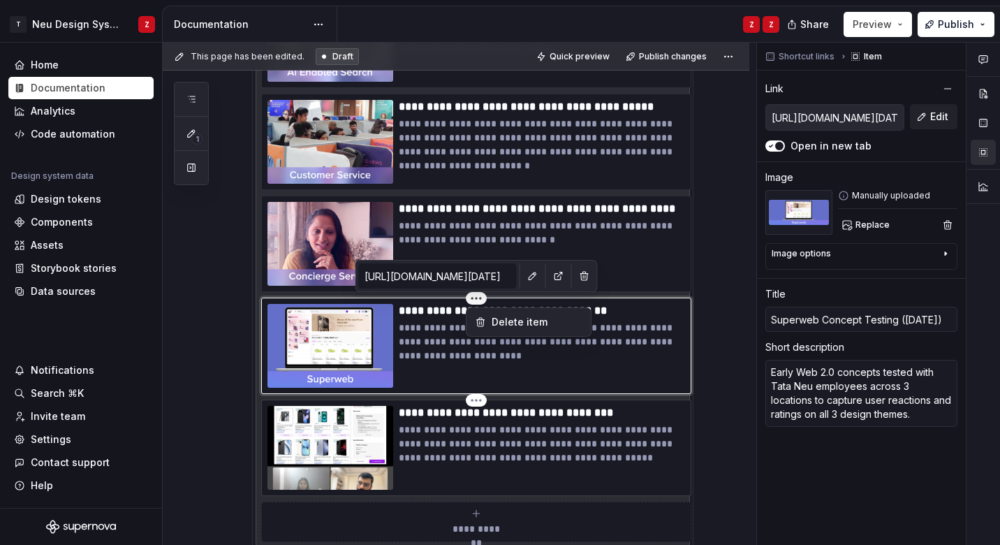
click at [478, 97] on html "T Neu Design System Z Home Documentation Analytics Code automation Design syste…" at bounding box center [500, 272] width 1000 height 545
click at [665, 354] on html "T Neu Design System Z Home Documentation Analytics Code automation Design syste…" at bounding box center [500, 272] width 1000 height 545
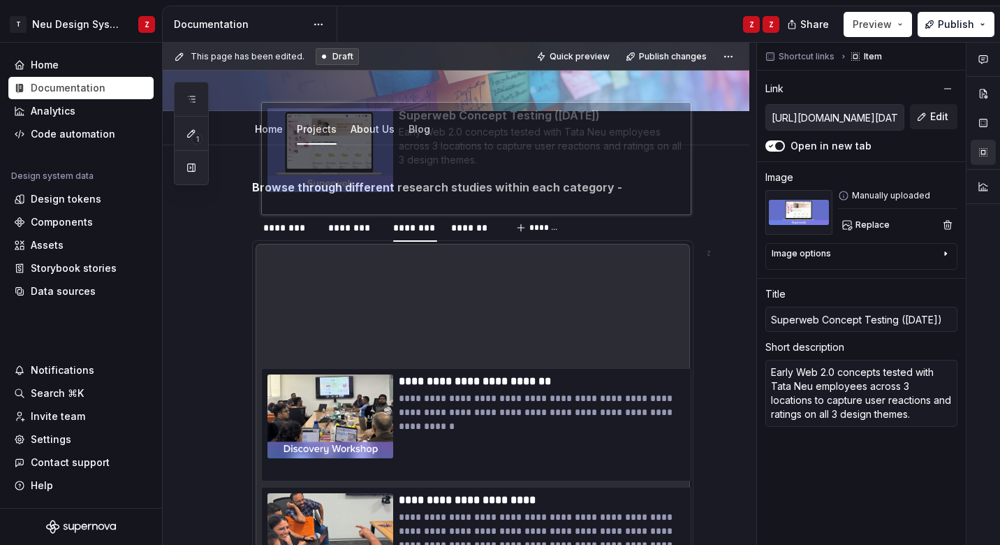
scroll to position [168, 0]
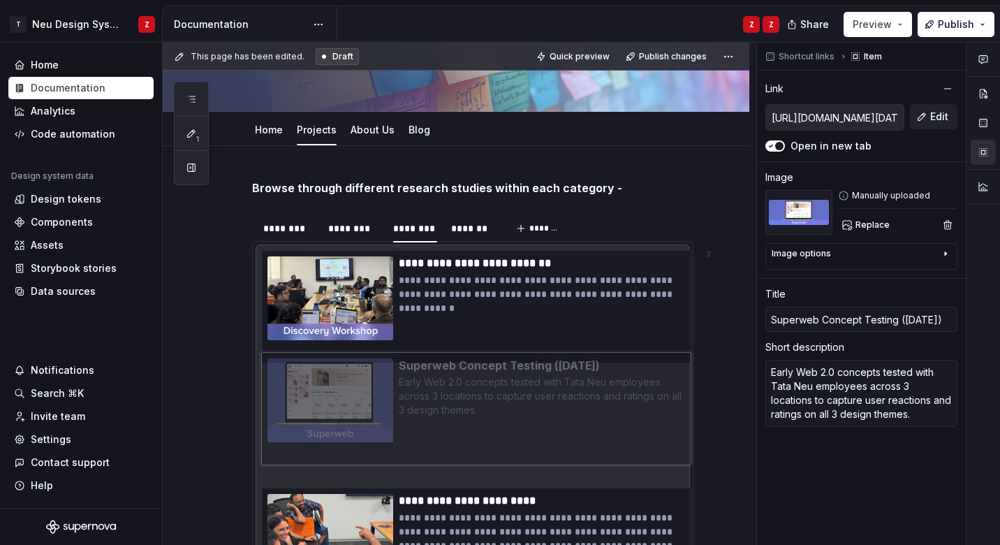
drag, startPoint x: 362, startPoint y: 338, endPoint x: 353, endPoint y: 379, distance: 42.2
click at [353, 379] on body "T Neu Design System Z Home Documentation Analytics Code automation Design syste…" at bounding box center [500, 272] width 1000 height 545
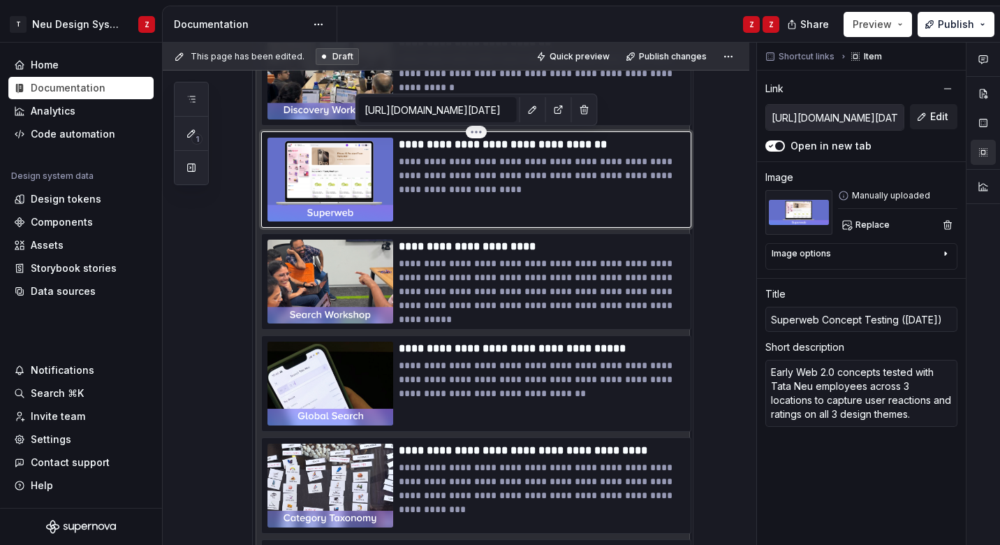
scroll to position [406, 0]
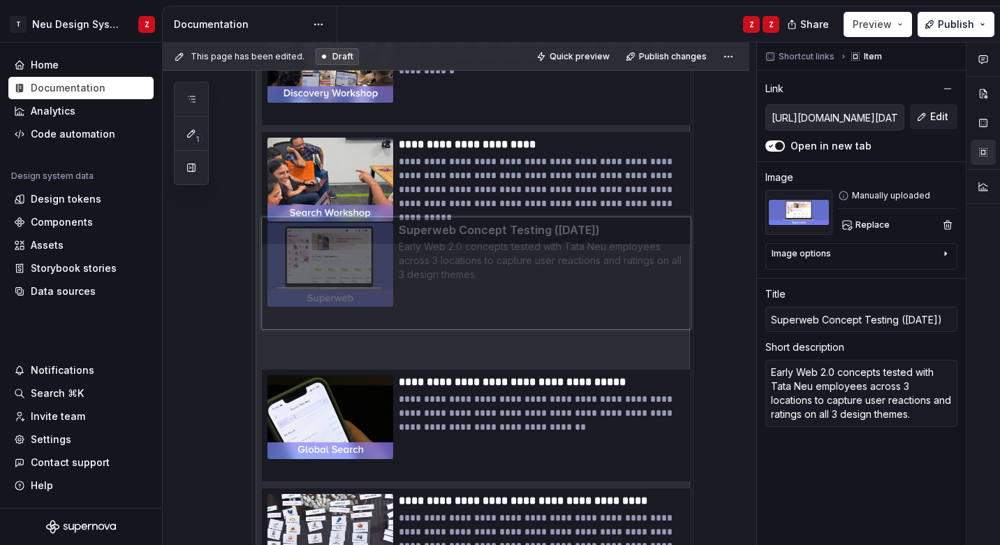
drag, startPoint x: 291, startPoint y: 171, endPoint x: 293, endPoint y: 283, distance: 111.7
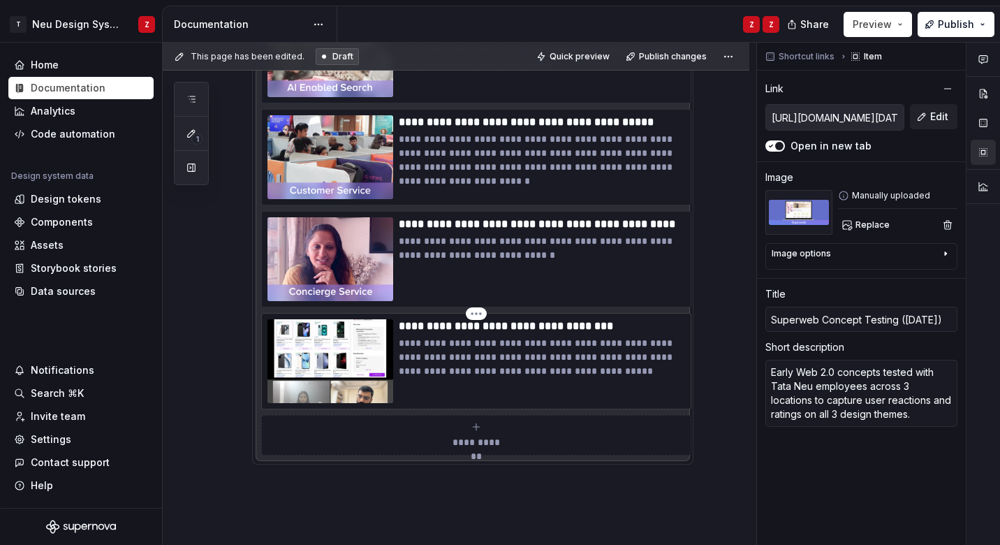
scroll to position [1130, 0]
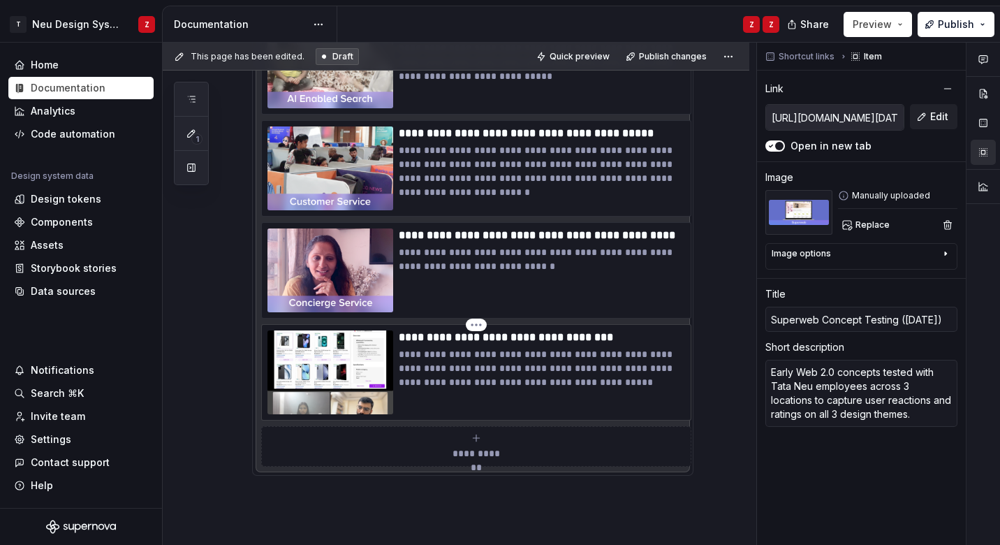
type textarea "*"
type input "[URL][DOMAIN_NAME][DATE]"
type input "Superweb Usability Testing ([DATE])"
type textarea "Task-based usability study with users and non-users of Tata Neu to evaluate nav…"
click at [318, 378] on img at bounding box center [330, 372] width 126 height 84
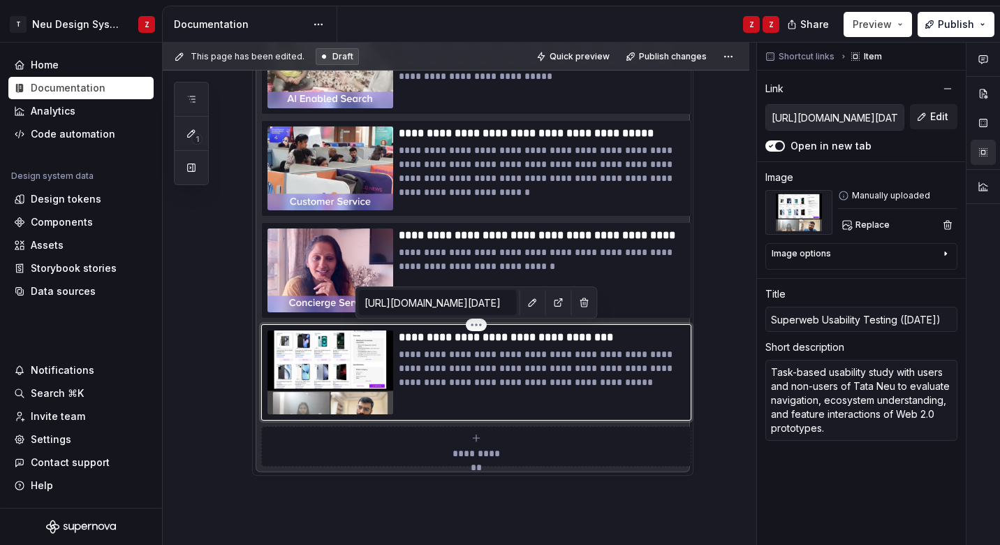
click at [339, 364] on img at bounding box center [330, 372] width 126 height 84
click at [426, 358] on p "**********" at bounding box center [542, 368] width 286 height 42
click at [353, 371] on img at bounding box center [330, 372] width 126 height 84
click at [432, 338] on p "**********" at bounding box center [542, 337] width 286 height 14
click at [783, 224] on img at bounding box center [798, 212] width 67 height 45
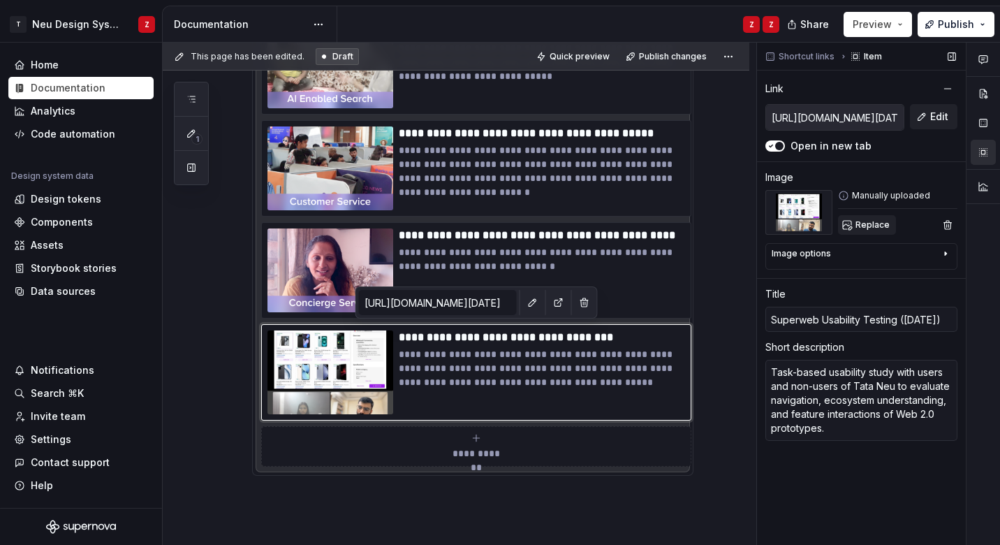
click at [864, 221] on span "Replace" at bounding box center [872, 224] width 34 height 11
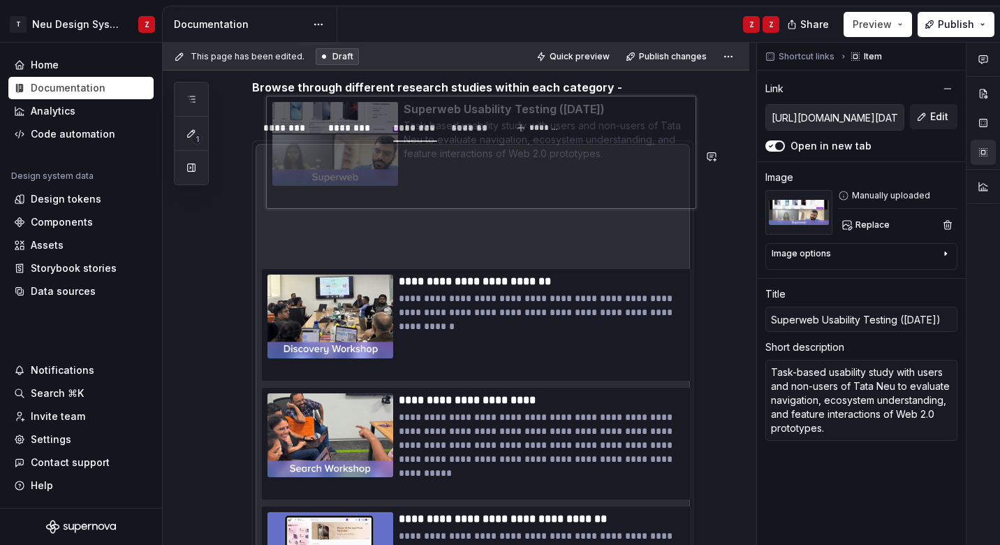
scroll to position [228, 0]
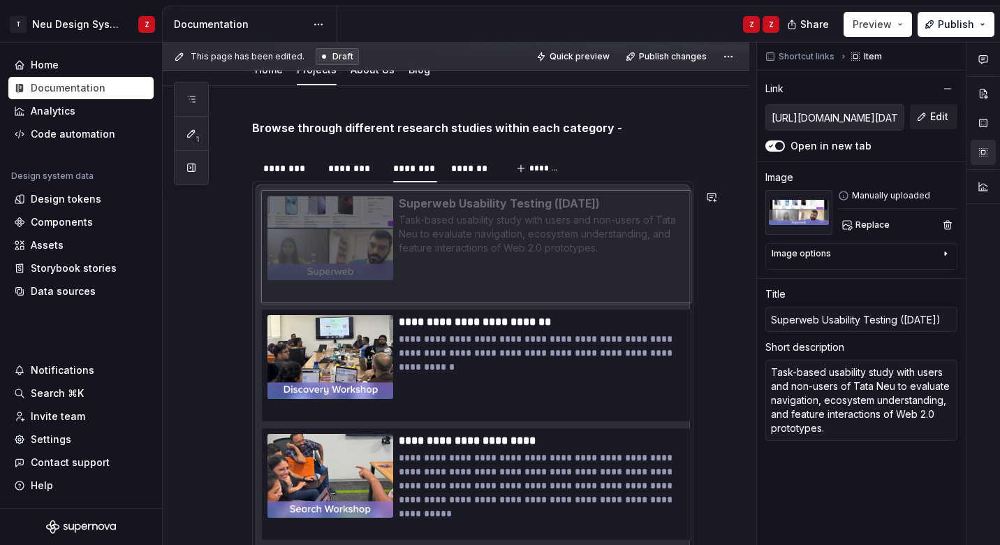
drag, startPoint x: 330, startPoint y: 486, endPoint x: 326, endPoint y: 251, distance: 234.6
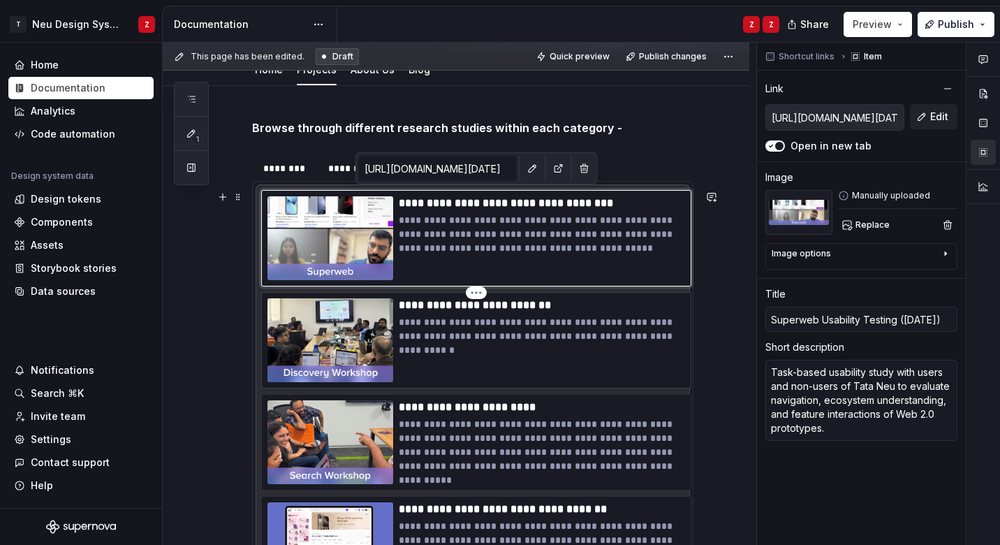
click at [480, 325] on p "**********" at bounding box center [542, 336] width 286 height 42
type textarea "*"
type input "[URL][DOMAIN_NAME]"
type input "Discovery Workshop ([DATE])"
type textarea "Generating authentic and innovative ideas to improve the Storefront discovery e…"
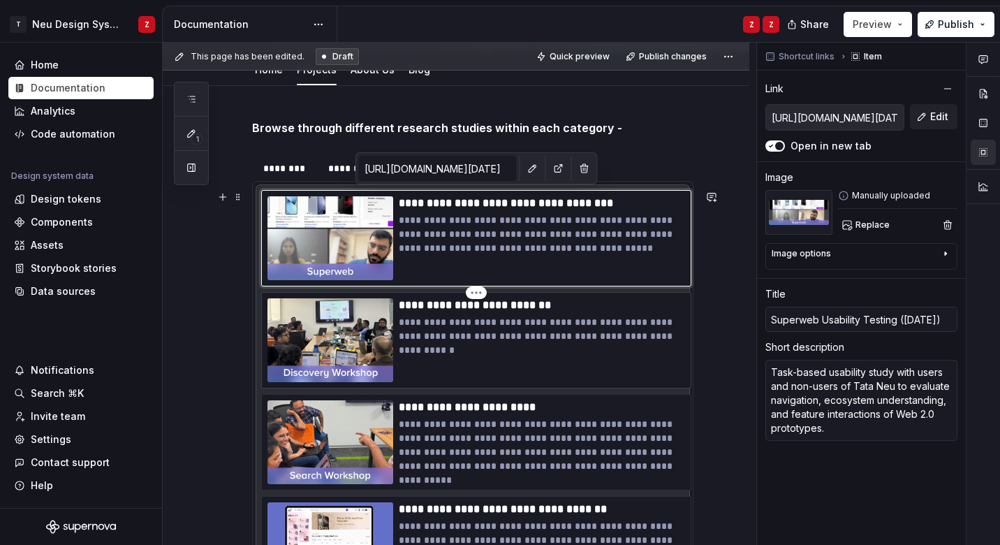
type input "[URL][DOMAIN_NAME]"
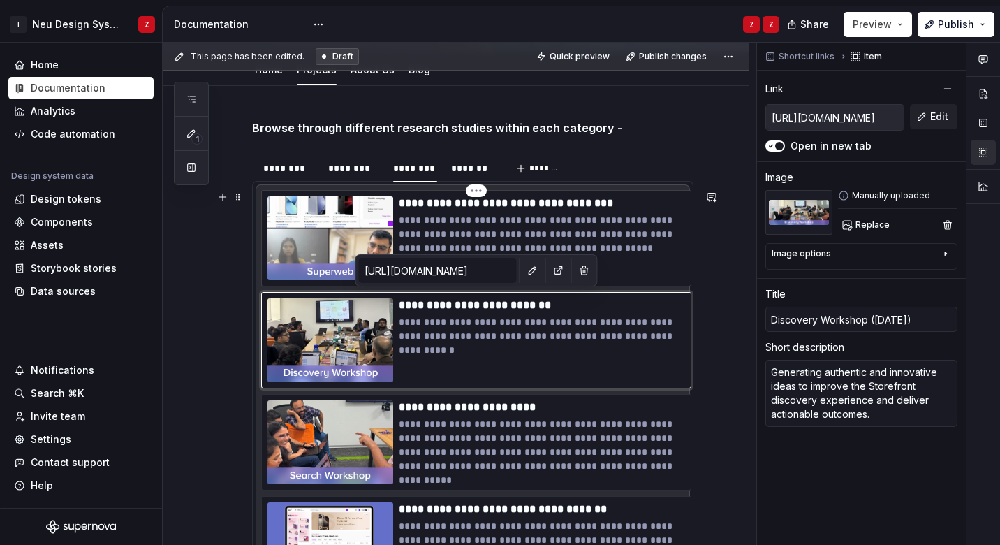
click at [584, 208] on p "**********" at bounding box center [542, 203] width 286 height 14
type textarea "*"
type input "[URL][DOMAIN_NAME][DATE]"
type input "Superweb Usability Testing ([DATE])"
type textarea "Task-based usability study with users and non-users of Tata Neu to evaluate nav…"
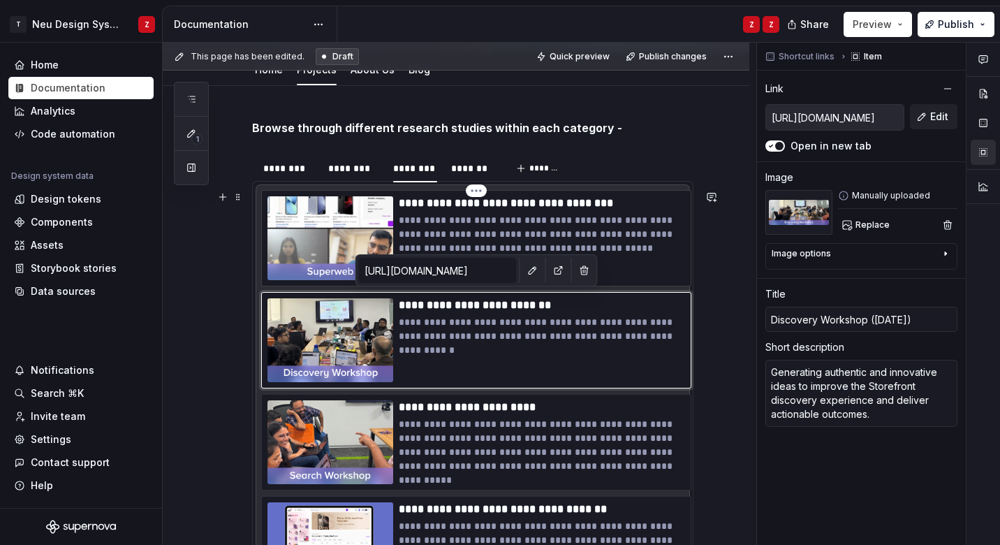
type input "[URL][DOMAIN_NAME][DATE]"
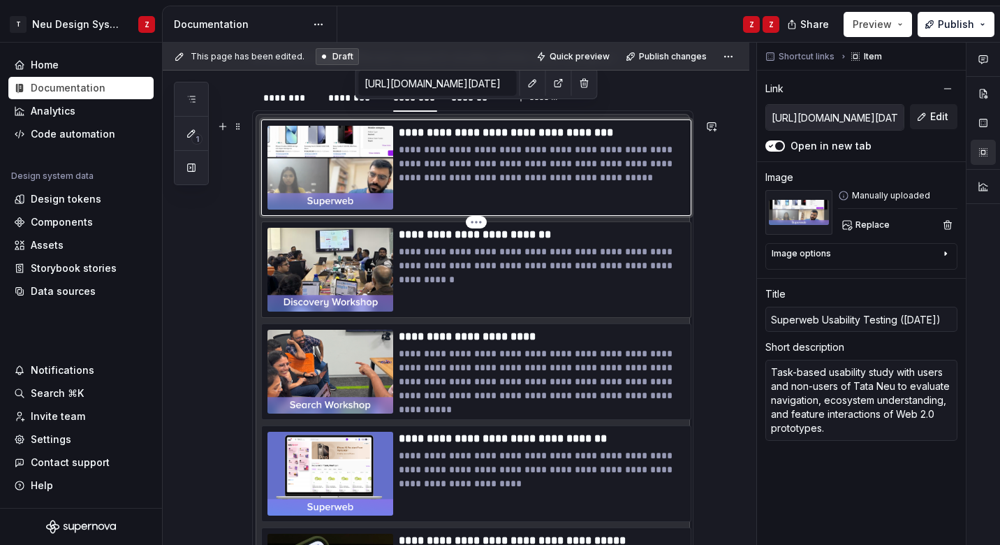
scroll to position [321, 0]
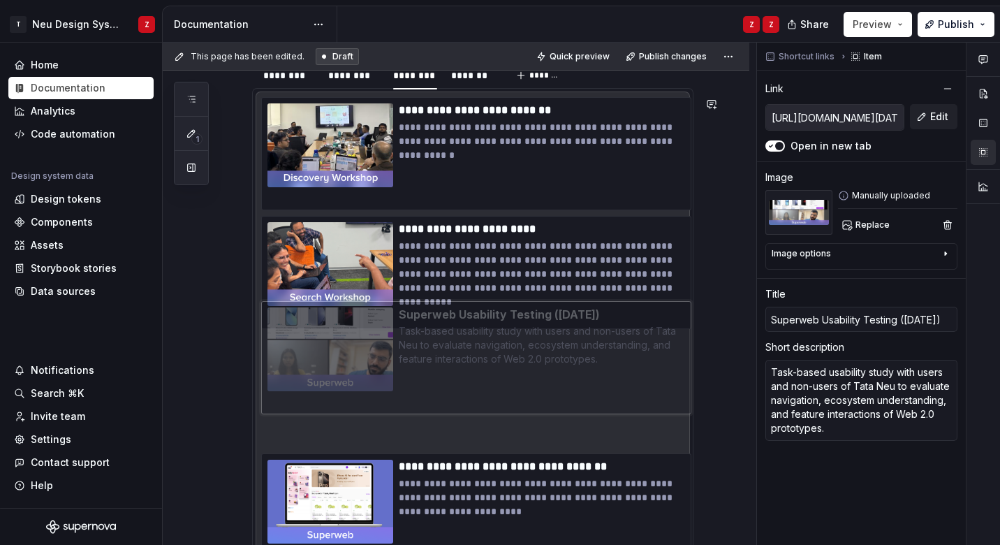
drag, startPoint x: 323, startPoint y: 145, endPoint x: 313, endPoint y: 363, distance: 218.8
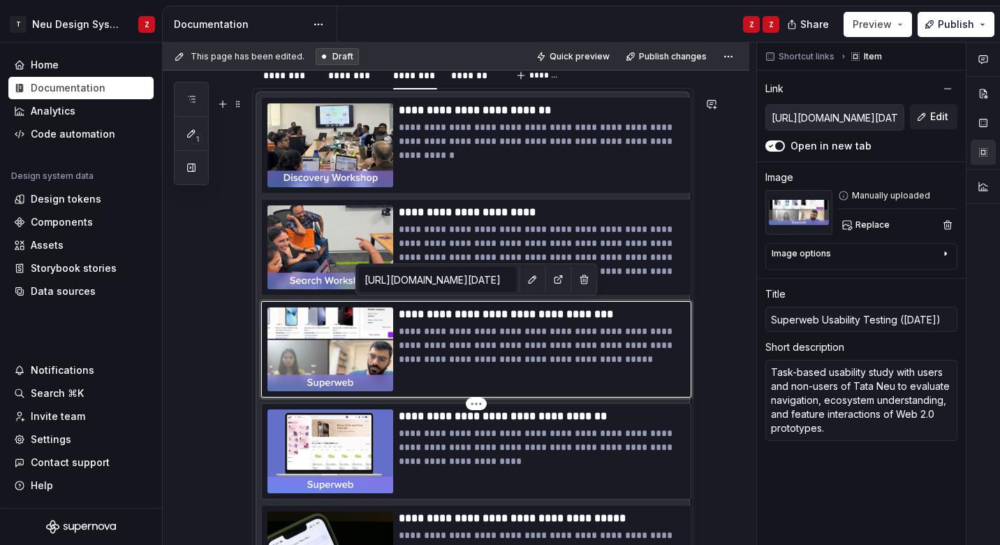
click at [449, 451] on p "**********" at bounding box center [542, 447] width 286 height 42
type textarea "*"
type input "[URL][DOMAIN_NAME][DATE]"
type input "Superweb Concept Testing ([DATE])"
type textarea "Early Web 2.0 concepts tested with Tata Neu employees across 3 locations to cap…"
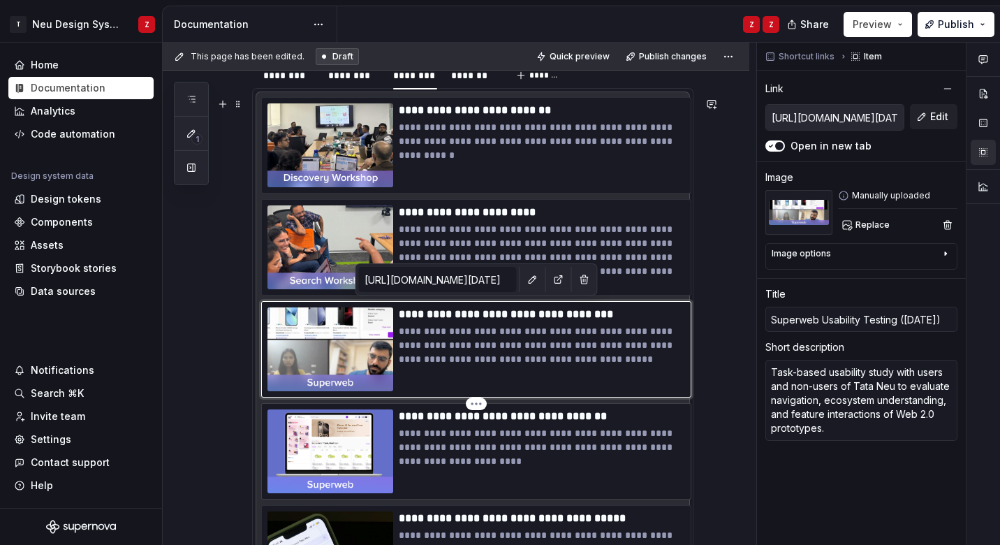
type input "[URL][DOMAIN_NAME][DATE]"
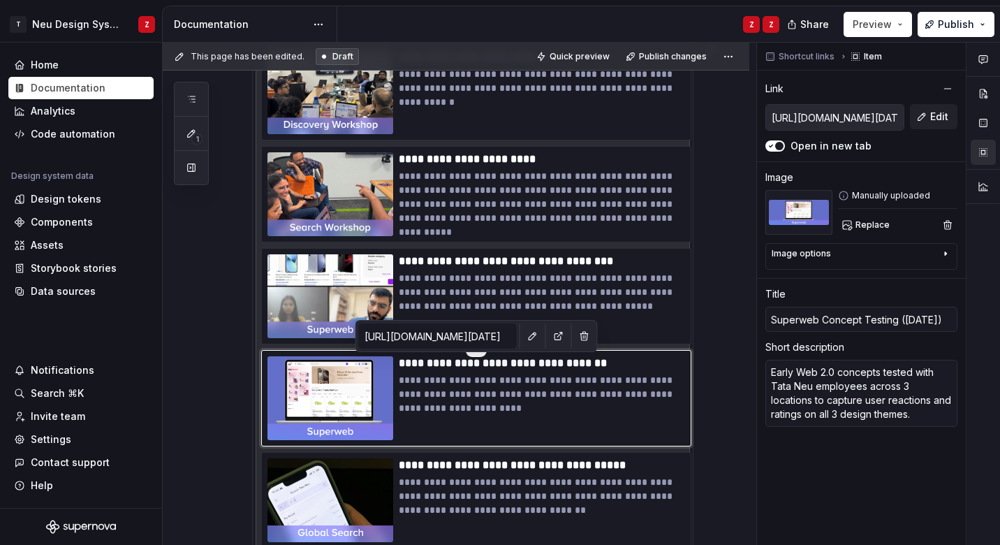
scroll to position [378, 0]
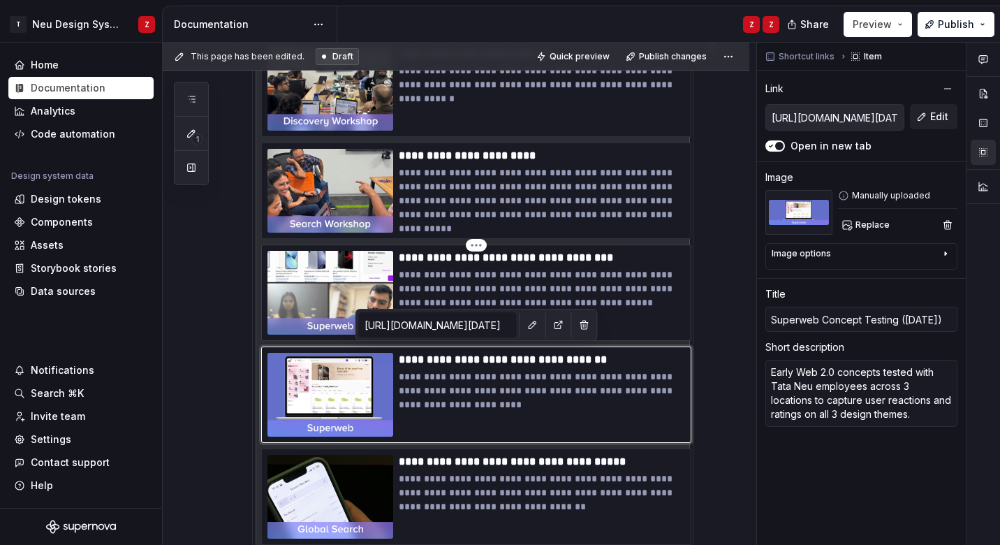
click at [602, 296] on p "**********" at bounding box center [542, 288] width 286 height 42
type textarea "*"
type input "[URL][DOMAIN_NAME][DATE]"
type input "Superweb Usability Testing ([DATE])"
type textarea "Task-based usability study with users and non-users of Tata Neu to evaluate nav…"
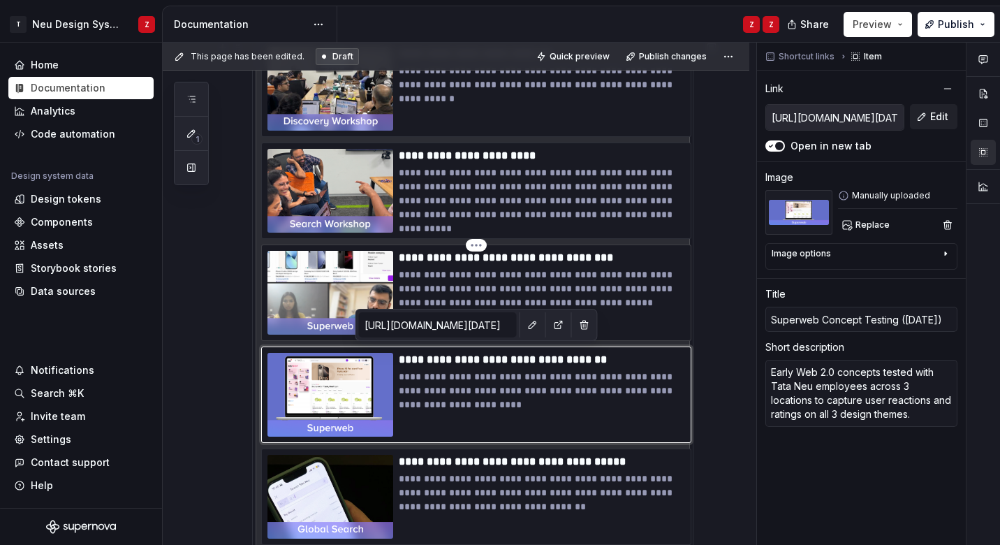
type input "[URL][DOMAIN_NAME][DATE]"
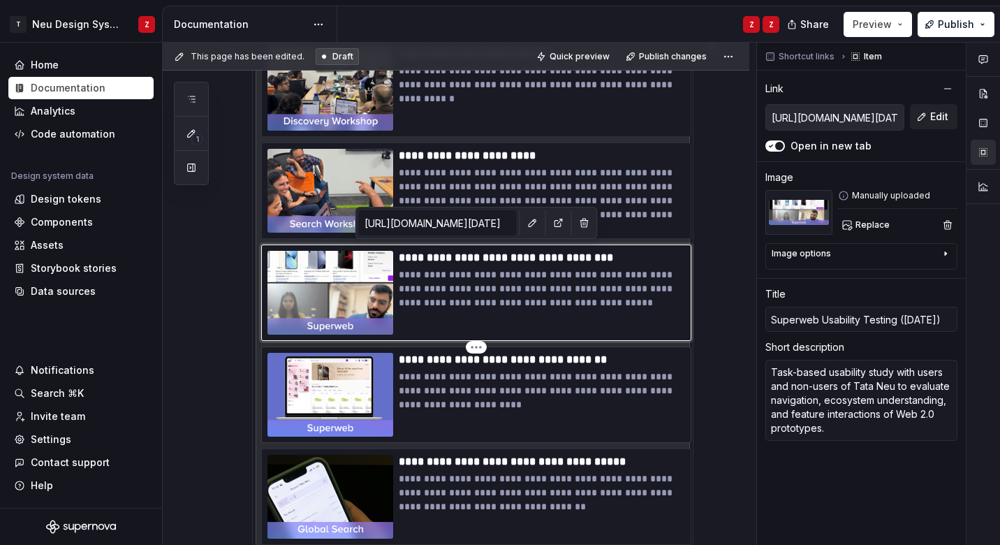
click at [586, 390] on p "**********" at bounding box center [542, 390] width 286 height 42
type textarea "*"
type input "[URL][DOMAIN_NAME][DATE]"
type input "Superweb Concept Testing ([DATE])"
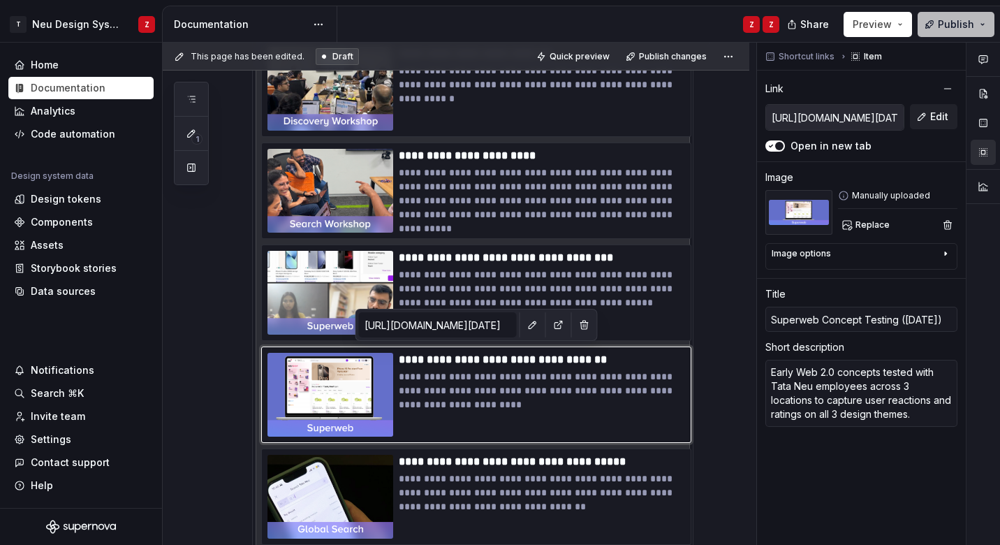
click at [981, 14] on button "Publish" at bounding box center [955, 24] width 77 height 25
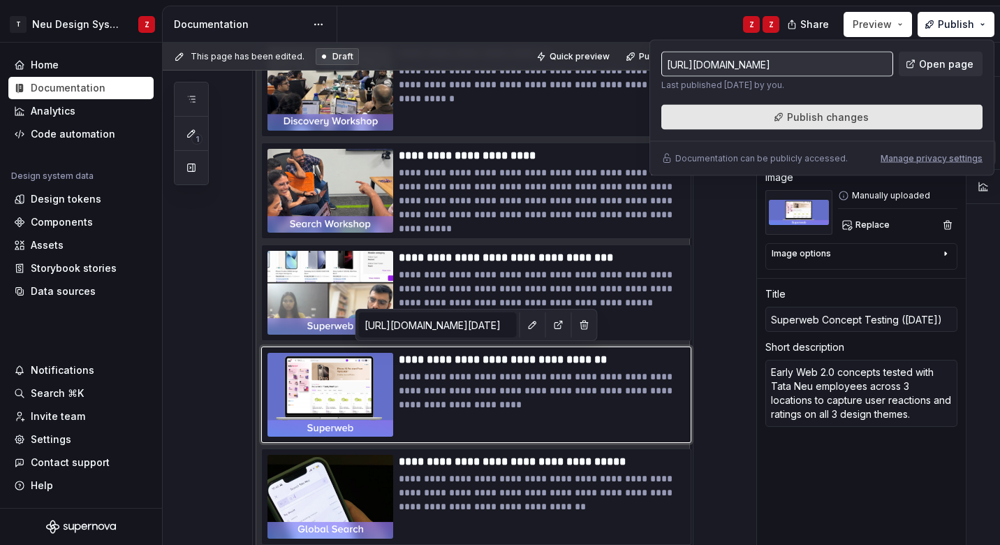
click at [882, 116] on button "Publish changes" at bounding box center [821, 117] width 321 height 25
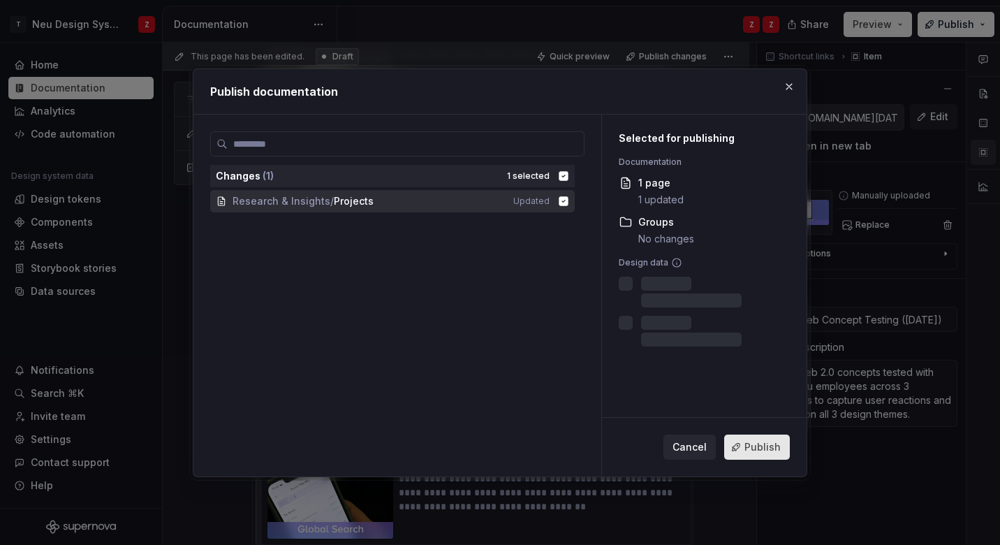
click at [759, 452] on span "Publish" at bounding box center [762, 447] width 36 height 14
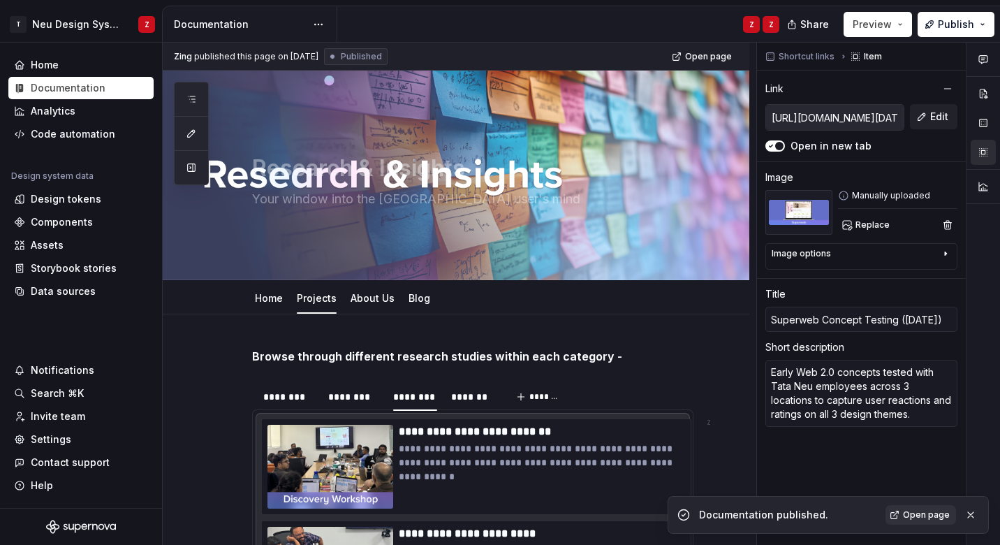
scroll to position [0, 0]
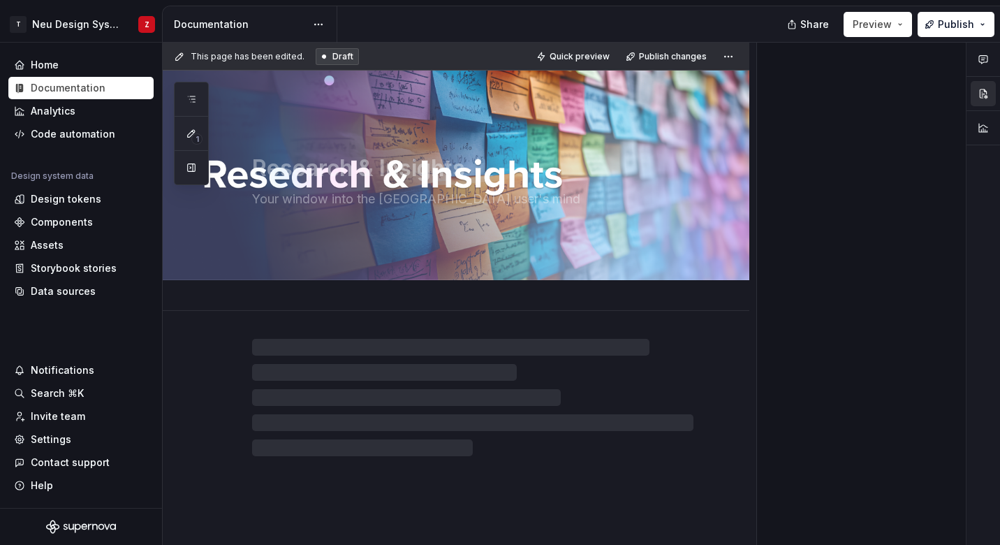
type textarea "*"
